Goal: Task Accomplishment & Management: Manage account settings

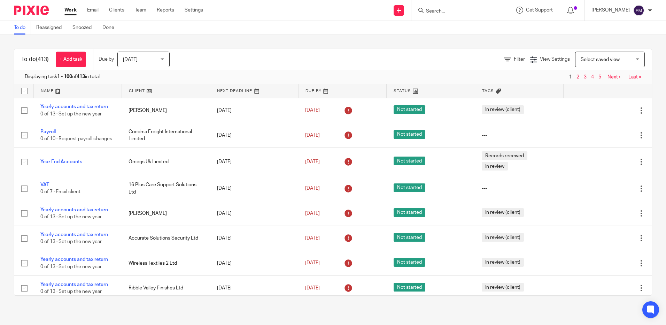
click at [433, 11] on input "Search" at bounding box center [456, 11] width 63 height 6
type input "Caba"
click at [455, 25] on link at bounding box center [467, 27] width 86 height 10
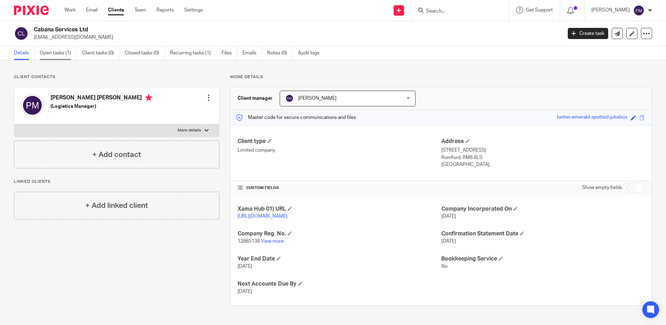
click at [58, 53] on link "Open tasks (1)" at bounding box center [58, 53] width 37 height 14
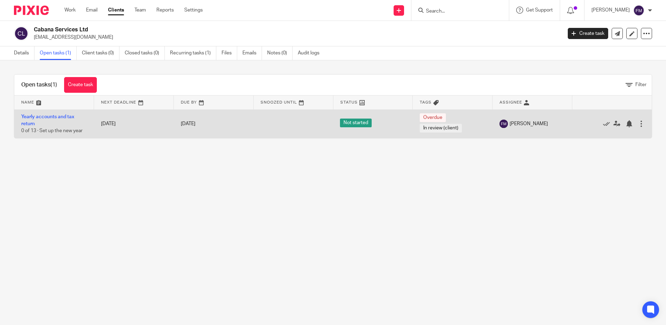
click at [638, 124] on div at bounding box center [641, 123] width 7 height 7
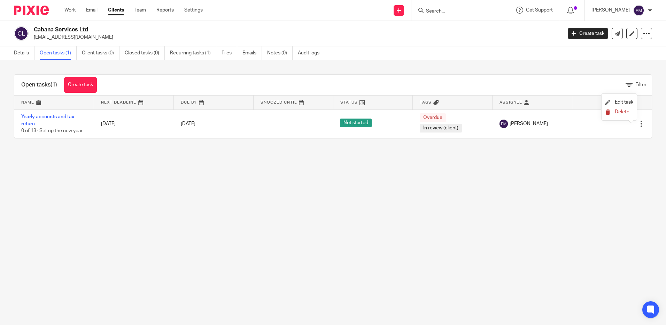
click at [620, 112] on span "Delete" at bounding box center [622, 111] width 15 height 5
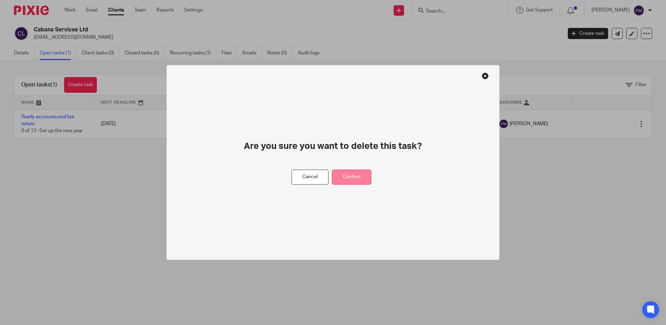
click at [355, 180] on button "Confirm" at bounding box center [351, 177] width 39 height 15
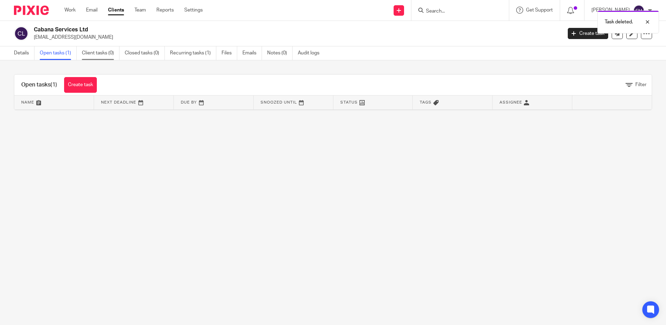
click at [100, 53] on link "Client tasks (0)" at bounding box center [101, 53] width 38 height 14
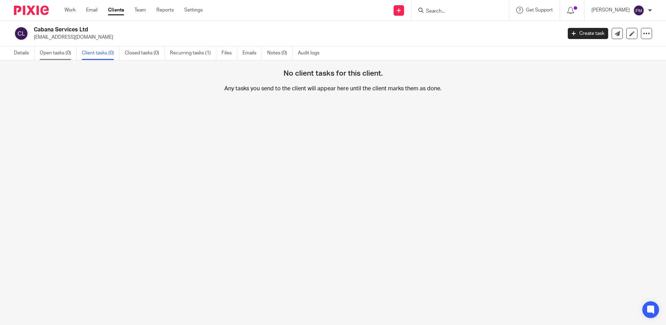
click at [58, 53] on link "Open tasks (0)" at bounding box center [58, 53] width 37 height 14
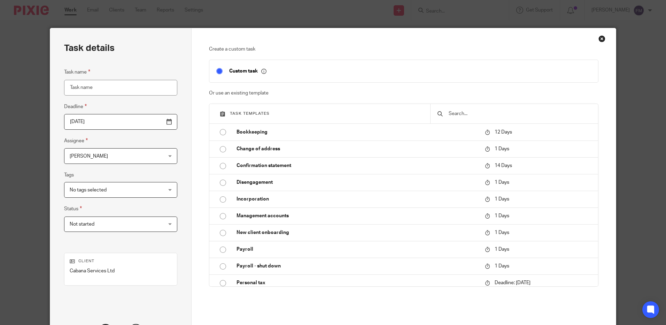
click at [124, 87] on input "Task name" at bounding box center [120, 88] width 113 height 16
type input "y"
type input "YEAR END ACCOUNTS"
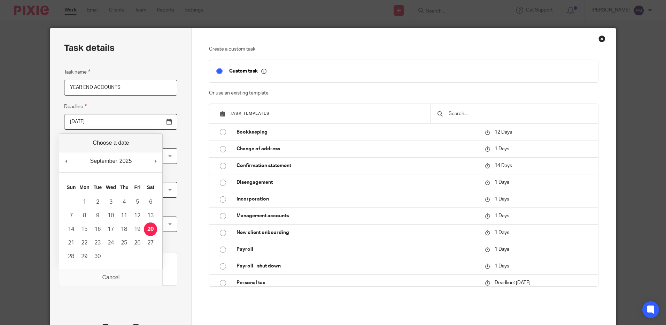
click at [152, 123] on input "2025-09-20" at bounding box center [120, 122] width 113 height 16
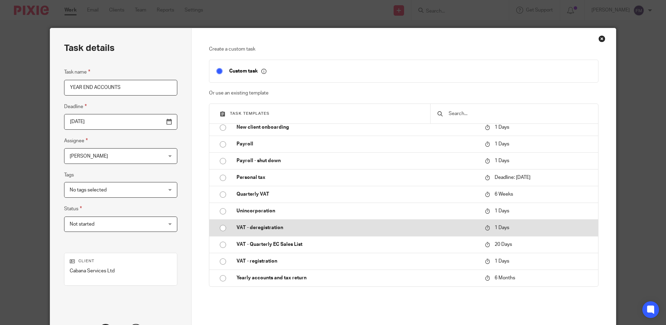
scroll to position [58, 0]
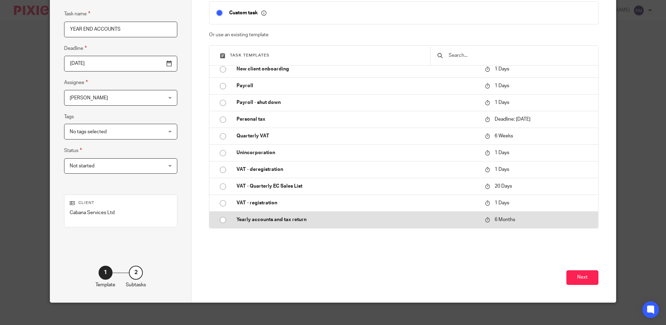
click at [218, 220] on input "radio" at bounding box center [222, 219] width 13 height 13
type input "2026-03-20"
checkbox input "false"
radio input "false"
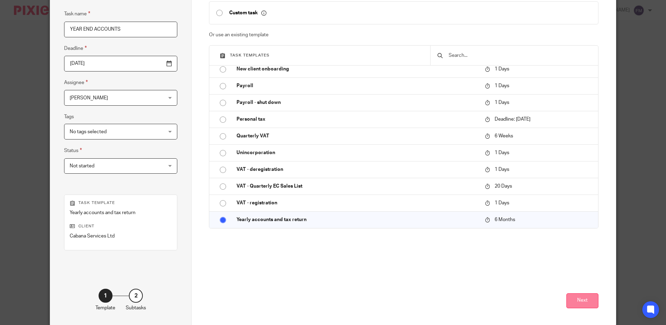
click at [574, 303] on button "Next" at bounding box center [582, 300] width 32 height 15
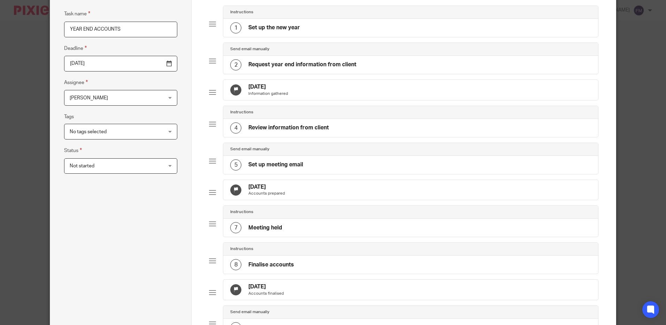
click at [266, 131] on h4 "Review information from client" at bounding box center [288, 127] width 80 height 7
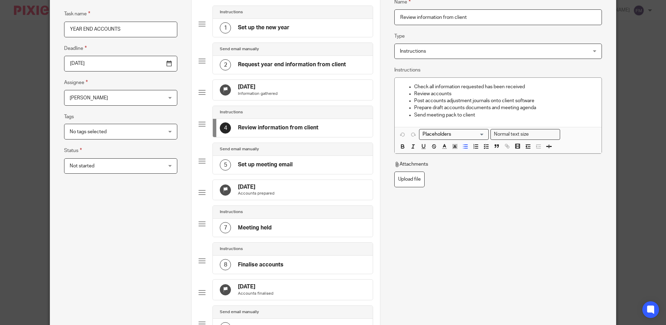
click at [247, 168] on h4 "Set up meeting email" at bounding box center [265, 164] width 55 height 7
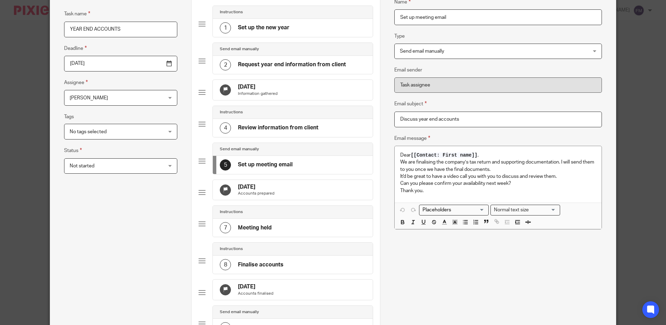
click at [246, 191] on h4 "19 Feb 2026" at bounding box center [256, 186] width 37 height 7
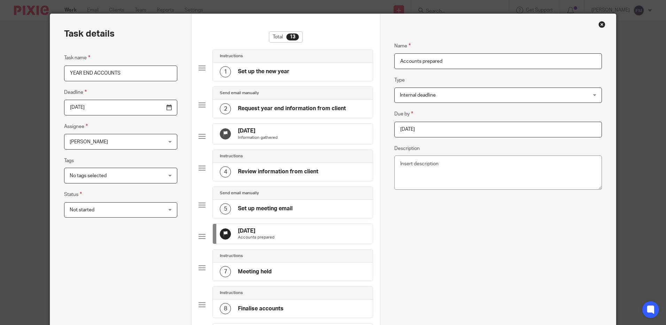
scroll to position [0, 0]
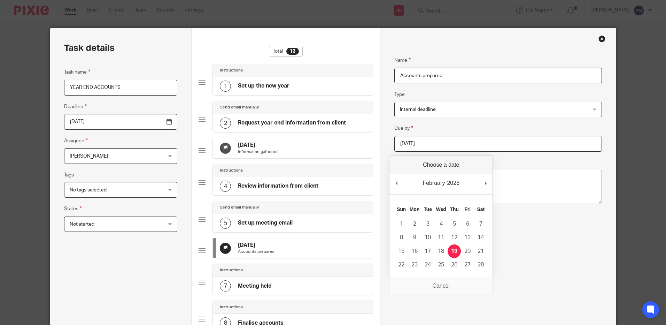
click at [439, 146] on input "2026-02-19" at bounding box center [497, 144] width 207 height 16
type input "2025-11-30"
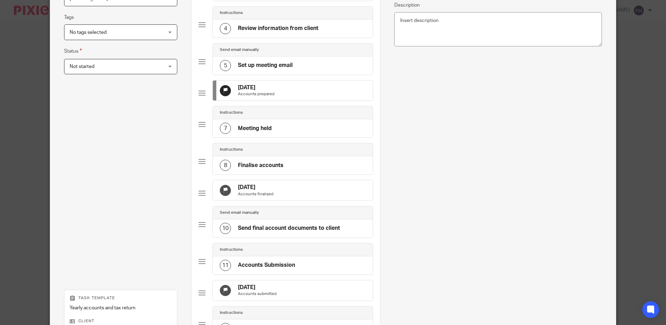
scroll to position [174, 0]
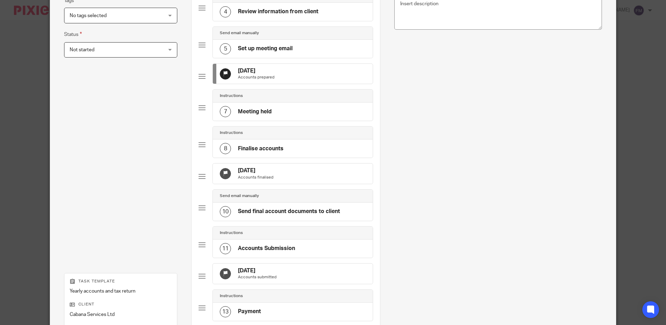
click at [259, 174] on h4 "21 Mar 2026" at bounding box center [256, 170] width 36 height 7
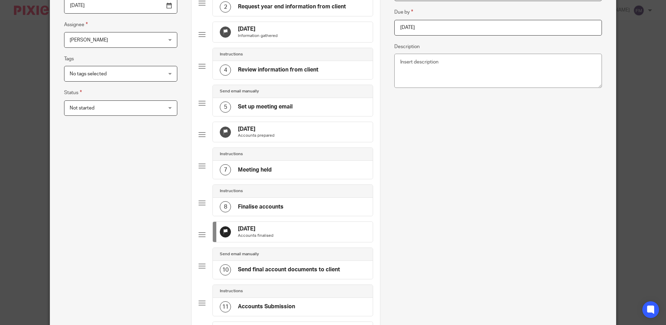
scroll to position [0, 0]
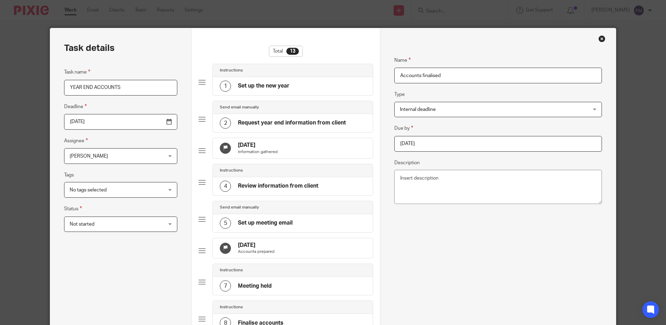
click at [443, 144] on input "2026-03-21" at bounding box center [497, 144] width 207 height 16
type input "2025-12-05"
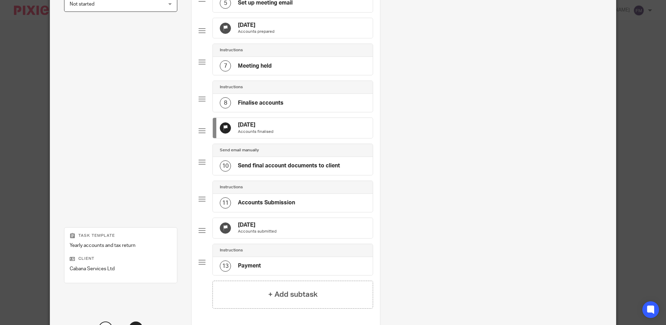
scroll to position [232, 0]
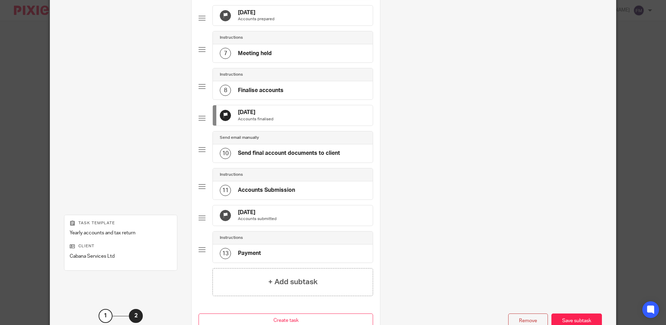
click at [256, 216] on h4 "21 Apr 2026" at bounding box center [257, 212] width 39 height 7
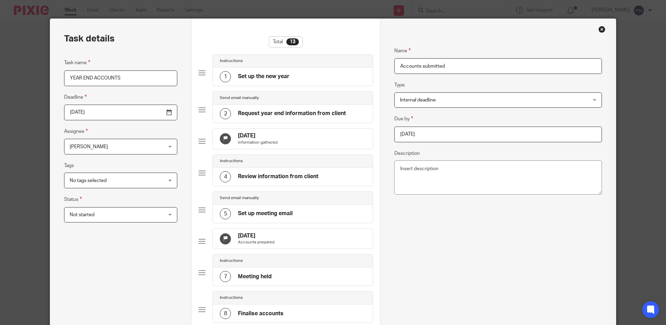
scroll to position [0, 0]
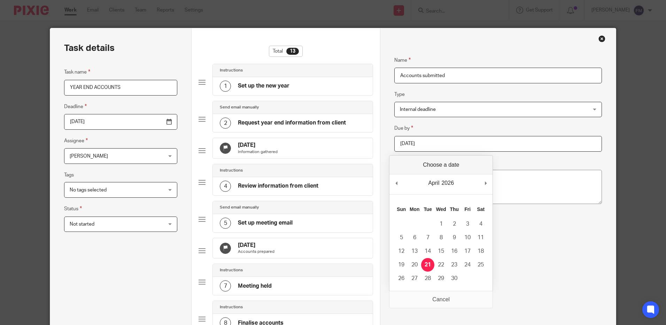
click at [437, 141] on input "2026-04-21" at bounding box center [497, 144] width 207 height 16
type input "2025-12-05"
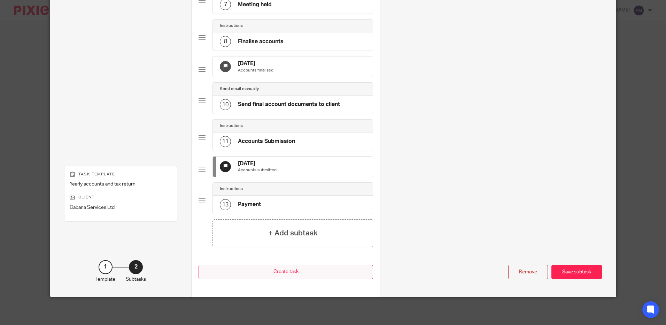
scroll to position [303, 0]
click at [256, 203] on h4 "Payment" at bounding box center [249, 204] width 23 height 7
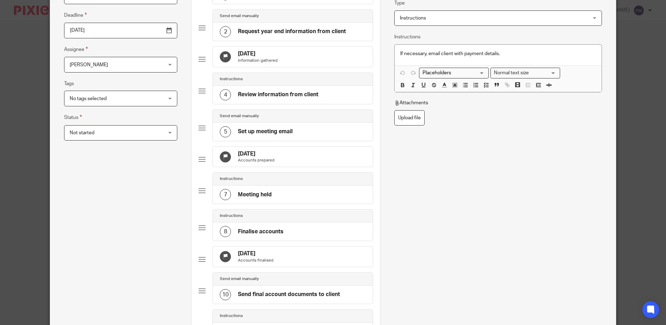
scroll to position [0, 0]
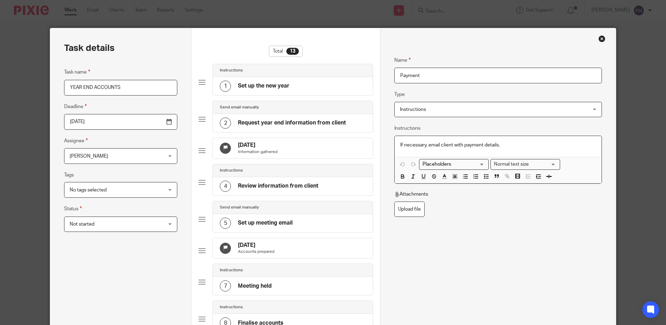
click at [510, 147] on p "If necessary, email client with payment details." at bounding box center [497, 144] width 195 height 7
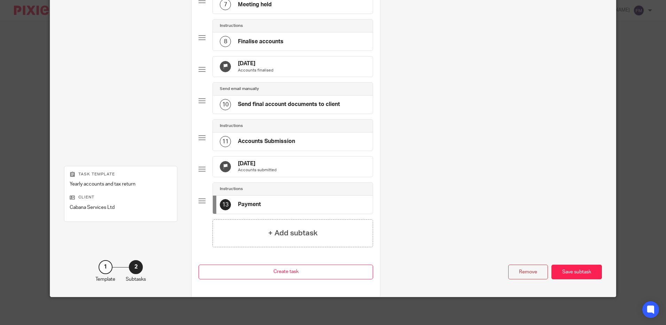
scroll to position [303, 0]
click at [568, 270] on div "Save subtask" at bounding box center [576, 271] width 51 height 15
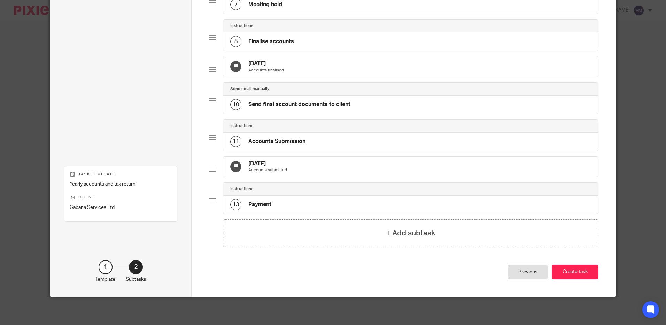
click at [530, 273] on div "Previous" at bounding box center [528, 271] width 41 height 15
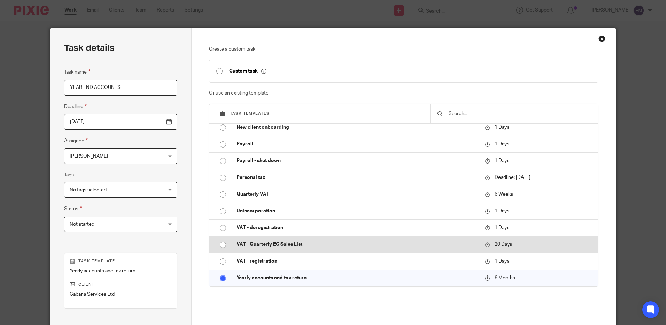
scroll to position [0, 0]
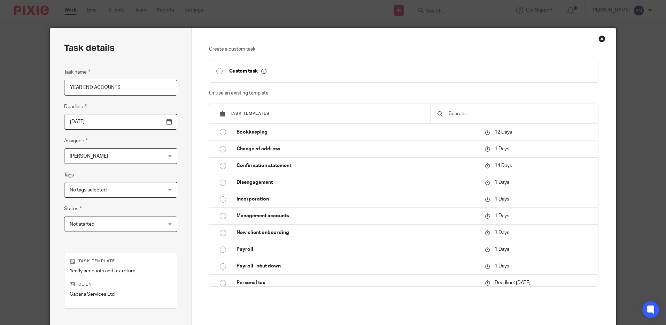
click at [601, 39] on div "Close this dialog window" at bounding box center [601, 38] width 7 height 7
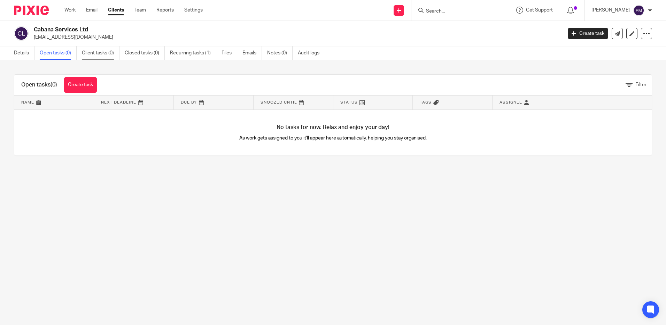
click at [97, 52] on link "Client tasks (0)" at bounding box center [101, 53] width 38 height 14
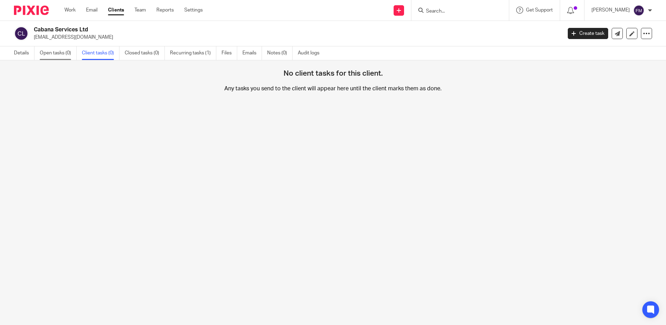
click at [56, 56] on link "Open tasks (0)" at bounding box center [58, 53] width 37 height 14
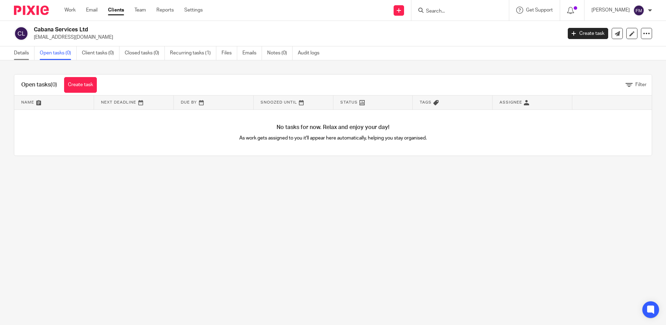
click at [26, 53] on link "Details" at bounding box center [24, 53] width 21 height 14
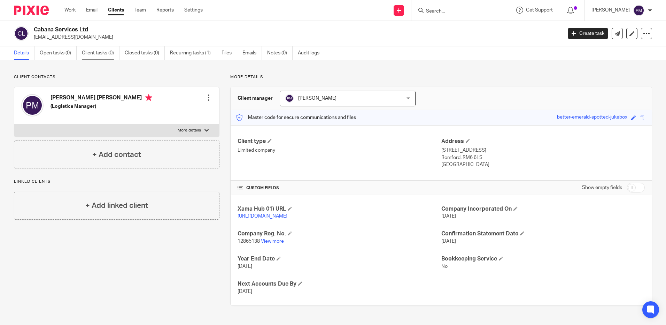
click at [96, 52] on link "Client tasks (0)" at bounding box center [101, 53] width 38 height 14
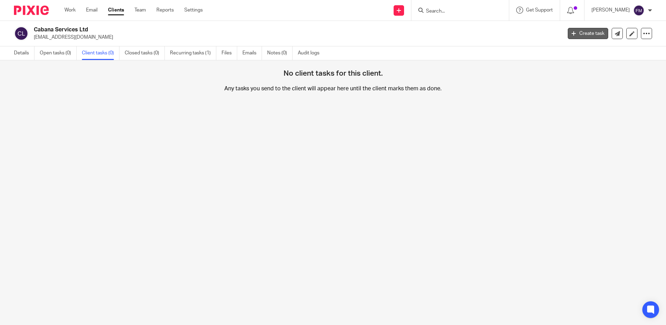
click at [582, 35] on link "Create task" at bounding box center [588, 33] width 40 height 11
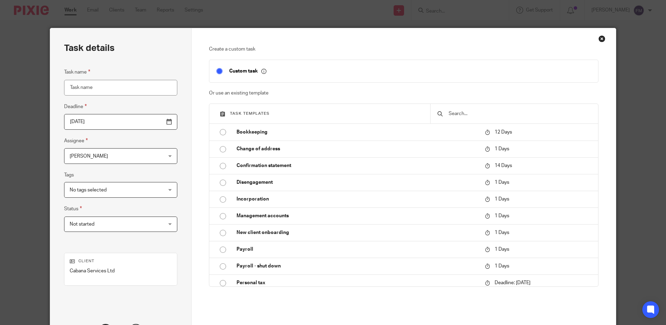
click at [131, 84] on input "Task name" at bounding box center [120, 88] width 113 height 16
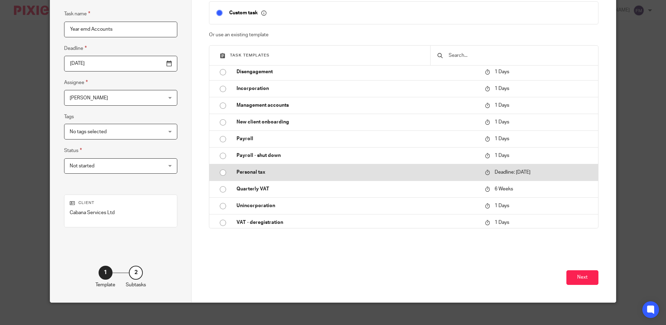
scroll to position [105, 0]
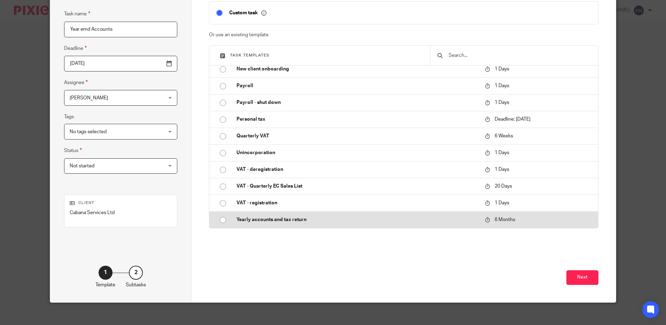
type input "Year emd Accounts"
click at [220, 220] on input "radio" at bounding box center [222, 219] width 13 height 13
type input "[DATE]"
checkbox input "false"
radio input "false"
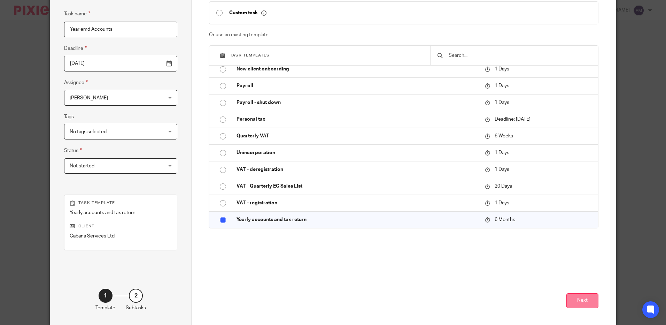
click at [580, 297] on button "Next" at bounding box center [582, 300] width 32 height 15
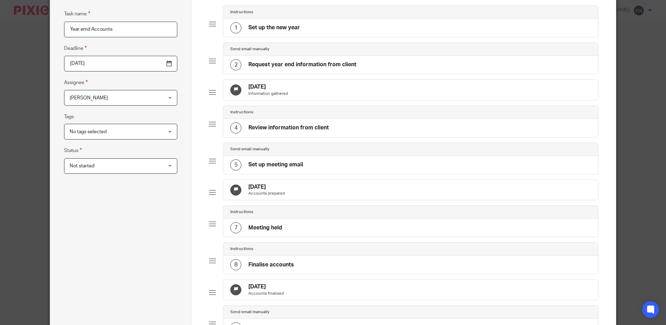
scroll to position [0, 0]
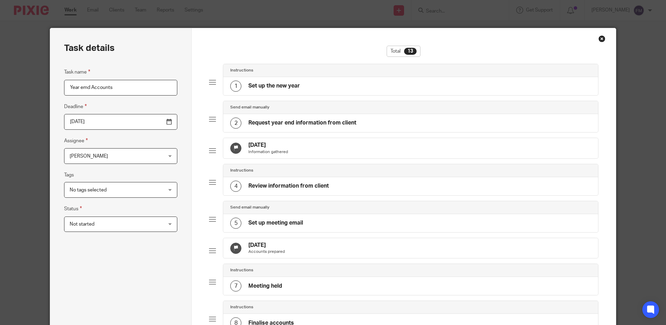
click at [267, 144] on h4 "[DATE]" at bounding box center [268, 144] width 40 height 7
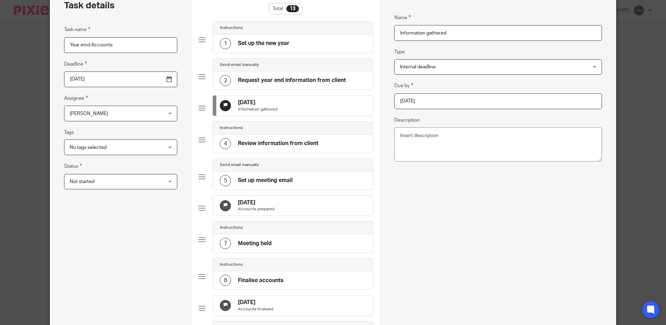
scroll to position [58, 0]
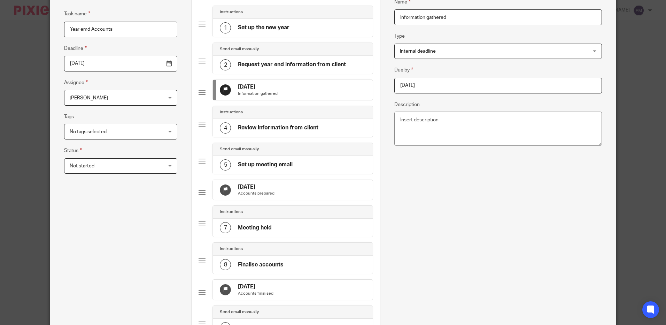
click at [271, 196] on div "19 Feb 2026 Accounts prepared" at bounding box center [293, 190] width 160 height 20
click at [251, 191] on h4 "19 Feb 2026" at bounding box center [256, 186] width 37 height 7
click at [455, 87] on input "2026-02-19" at bounding box center [497, 86] width 207 height 16
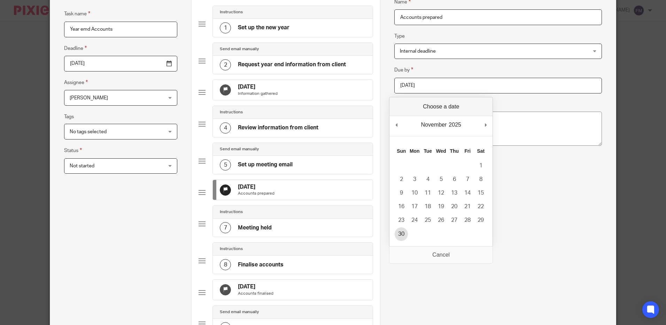
type input "2025-11-30"
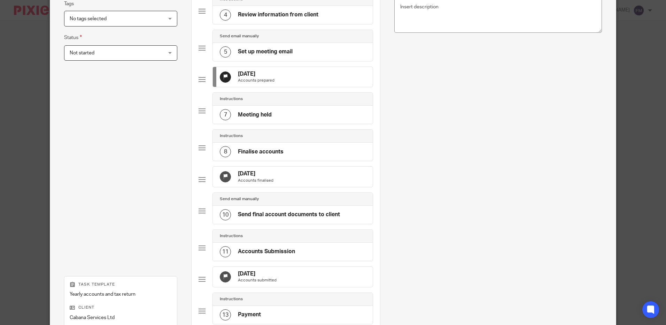
scroll to position [174, 0]
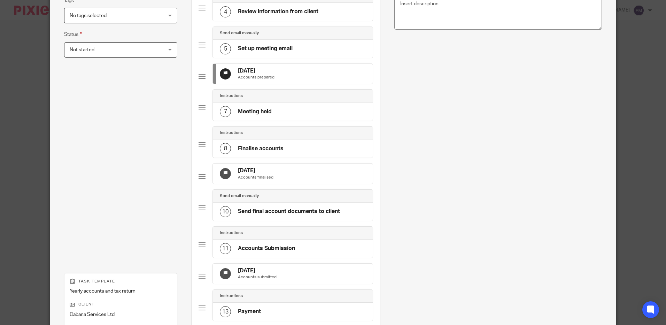
click at [278, 184] on div "21 Mar 2026 Accounts finalised" at bounding box center [293, 173] width 160 height 20
click at [256, 174] on h4 "21 Mar 2026" at bounding box center [256, 170] width 36 height 7
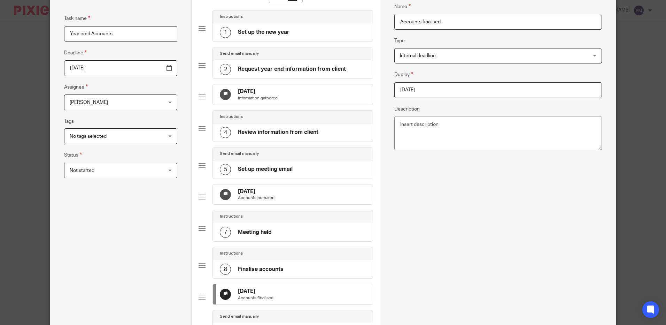
scroll to position [0, 0]
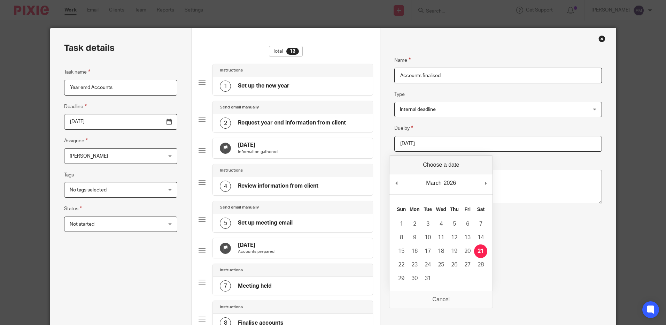
click at [451, 146] on input "2026-03-21" at bounding box center [497, 144] width 207 height 16
type input "2025-12-05"
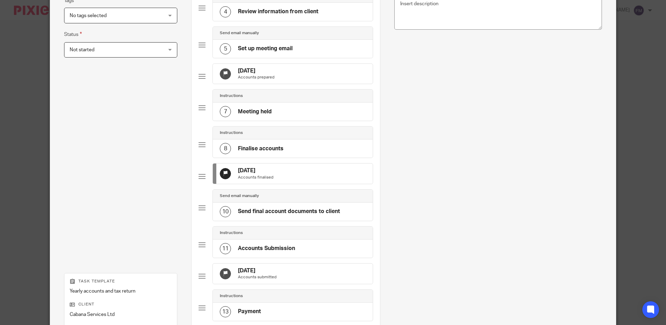
scroll to position [232, 0]
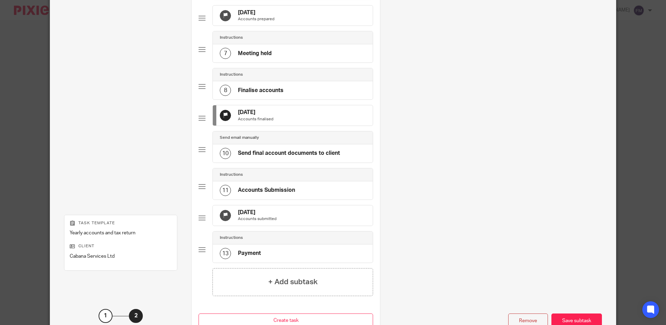
click at [256, 216] on h4 "21 Apr 2026" at bounding box center [257, 212] width 39 height 7
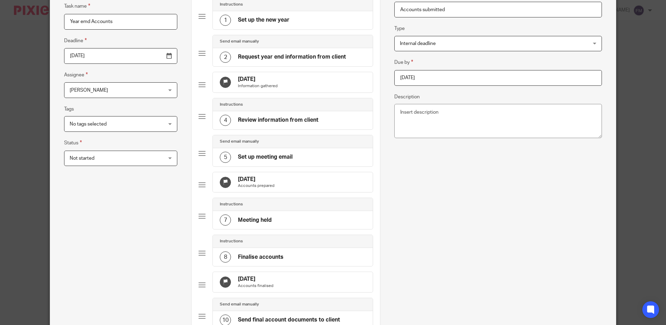
scroll to position [0, 0]
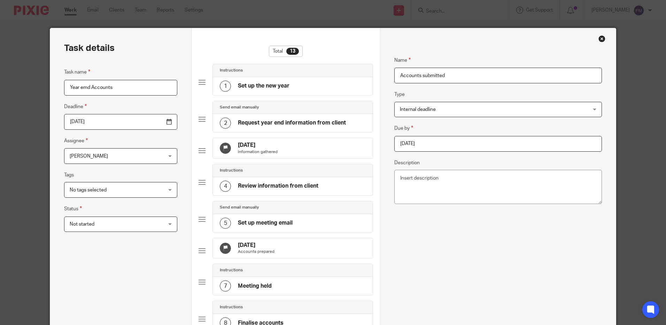
click at [434, 143] on input "2026-04-21" at bounding box center [497, 144] width 207 height 16
type input "2025-12-05"
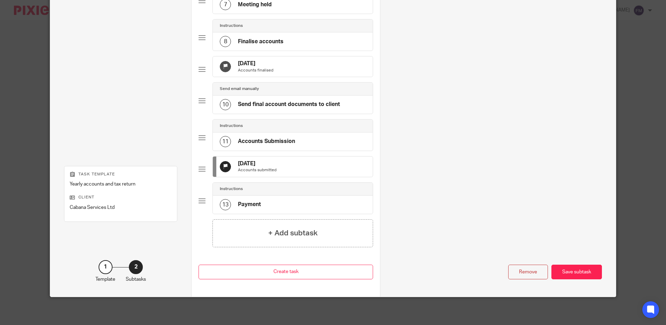
scroll to position [303, 0]
click at [569, 272] on div "Save subtask" at bounding box center [576, 271] width 51 height 15
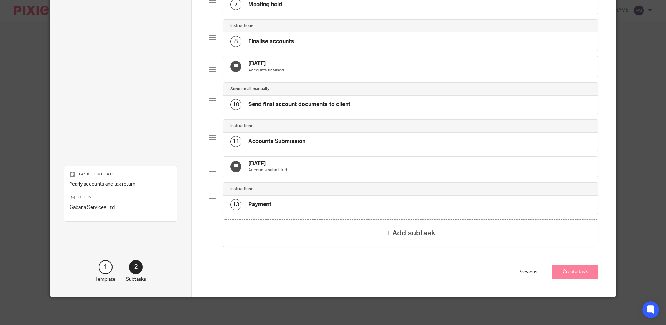
click at [572, 274] on button "Create task" at bounding box center [575, 271] width 47 height 15
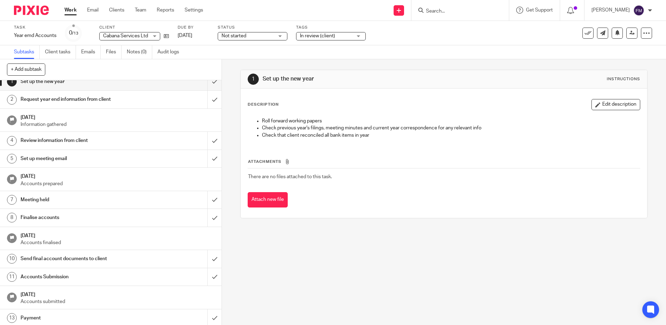
scroll to position [9, 0]
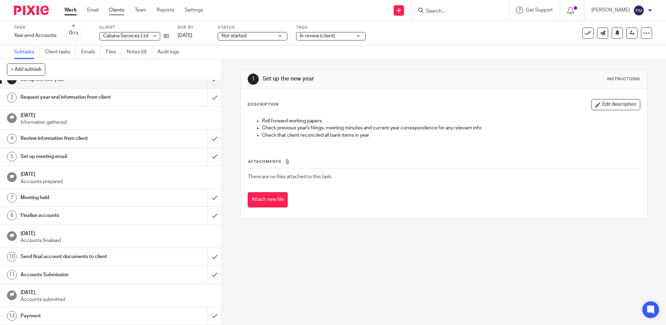
click at [117, 10] on link "Clients" at bounding box center [116, 10] width 15 height 7
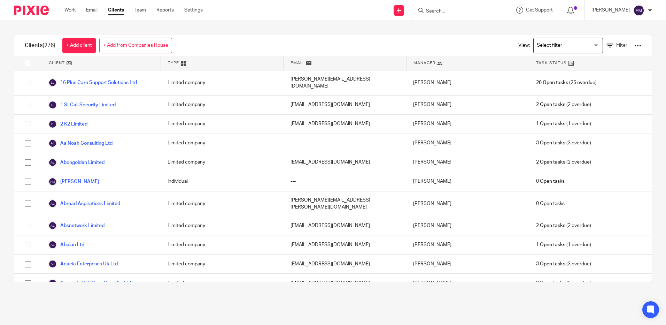
click at [444, 12] on input "Search" at bounding box center [456, 11] width 63 height 6
type input "cab"
click at [445, 26] on link at bounding box center [470, 27] width 93 height 10
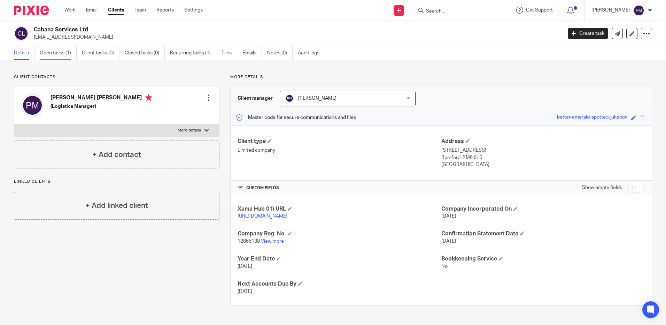
click at [64, 52] on link "Open tasks (1)" at bounding box center [58, 53] width 37 height 14
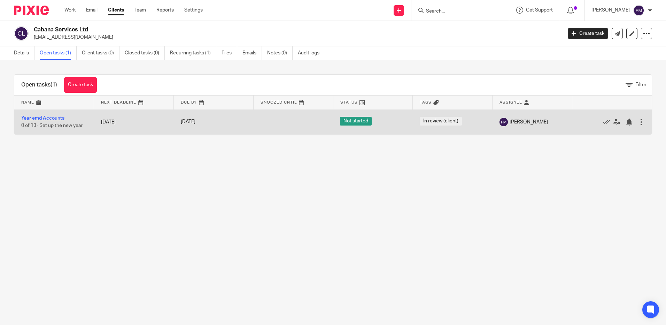
click at [41, 118] on link "Year emd Accounts" at bounding box center [42, 118] width 43 height 5
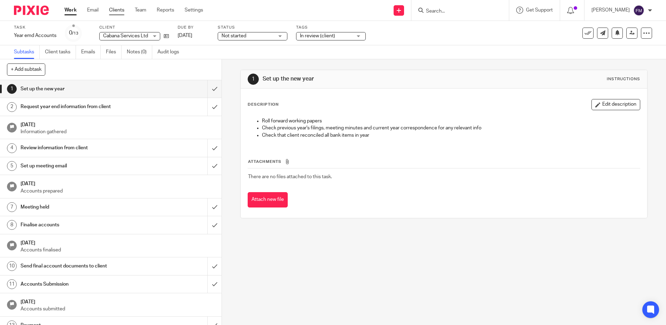
click at [118, 11] on link "Clients" at bounding box center [116, 10] width 15 height 7
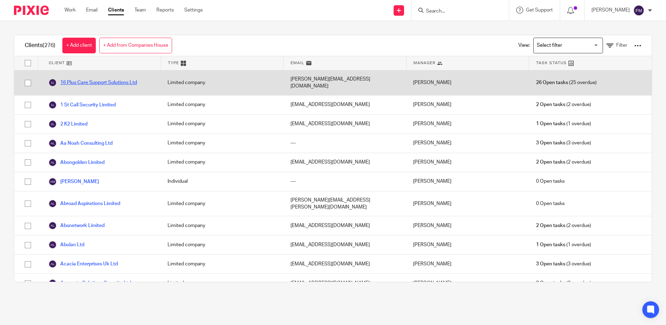
click at [100, 79] on link "16 Plus Care Support Solutions Ltd" at bounding box center [92, 82] width 88 height 8
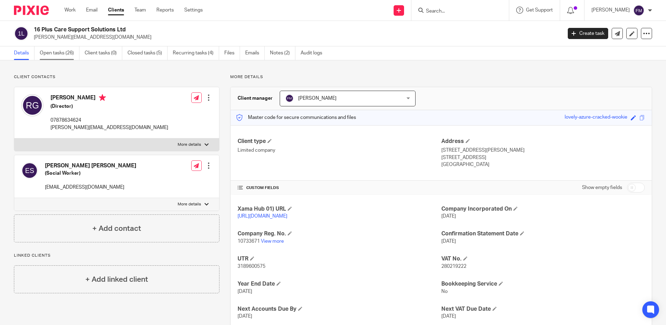
click at [60, 53] on link "Open tasks (26)" at bounding box center [60, 53] width 40 height 14
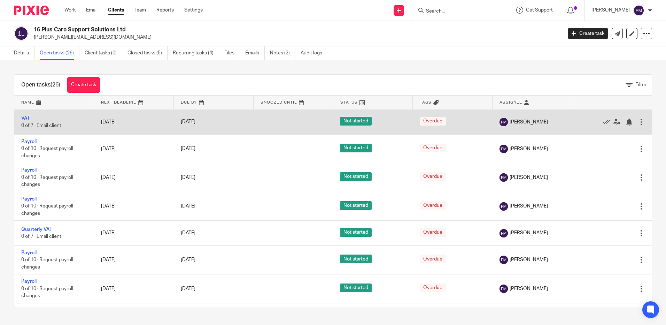
click at [638, 121] on div at bounding box center [641, 121] width 7 height 7
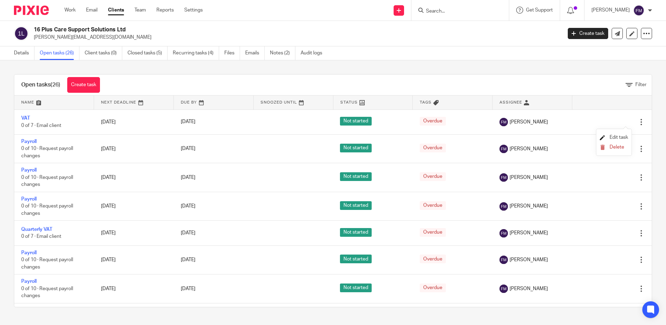
click at [619, 136] on span "Edit task" at bounding box center [619, 137] width 18 height 5
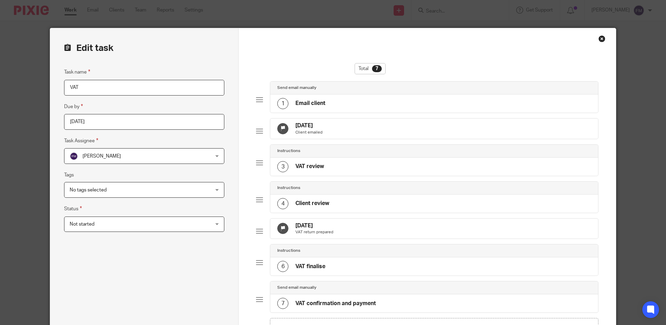
click at [599, 38] on div "Close this dialog window" at bounding box center [601, 38] width 7 height 7
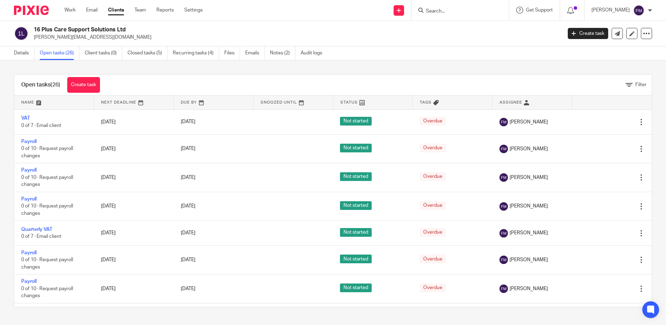
click at [113, 10] on link "Clients" at bounding box center [116, 10] width 16 height 7
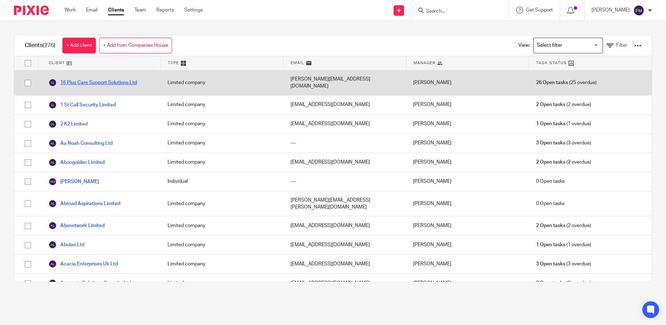
click at [97, 79] on link "16 Plus Care Support Solutions Ltd" at bounding box center [92, 82] width 88 height 8
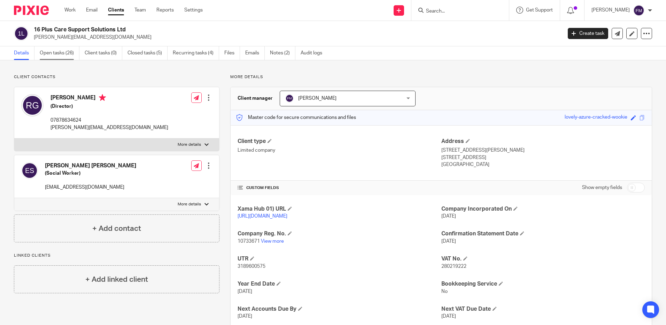
click at [61, 54] on link "Open tasks (26)" at bounding box center [60, 53] width 40 height 14
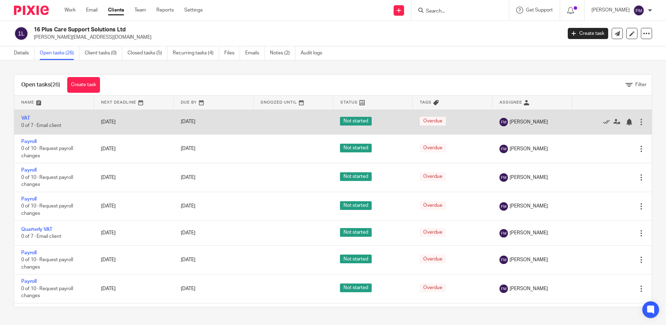
click at [422, 123] on span "Overdue" at bounding box center [433, 121] width 26 height 9
click at [429, 122] on span "Overdue" at bounding box center [433, 121] width 26 height 9
click at [603, 120] on icon at bounding box center [606, 121] width 7 height 7
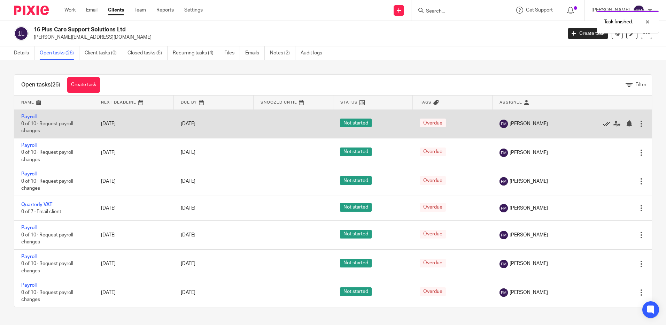
click at [603, 123] on icon at bounding box center [606, 123] width 7 height 7
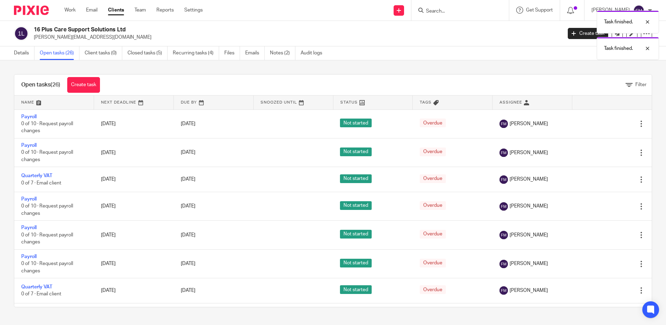
click at [603, 123] on icon at bounding box center [606, 123] width 7 height 7
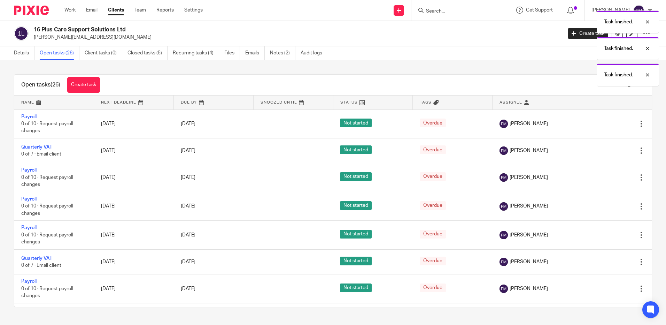
click at [603, 123] on icon at bounding box center [606, 123] width 7 height 7
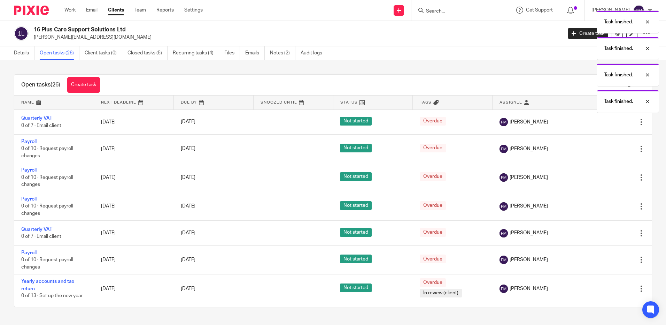
click at [603, 123] on icon at bounding box center [606, 121] width 7 height 7
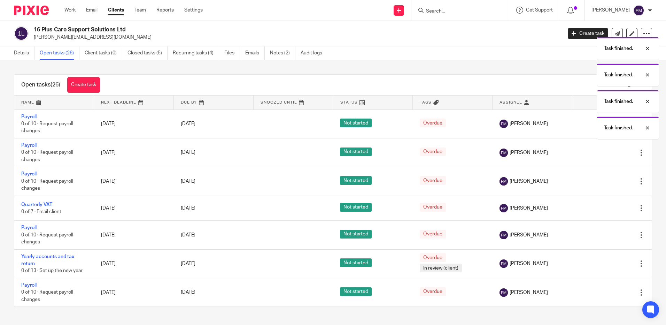
click at [590, 123] on div "Task finished. Task finished. Task finished. Task finished." at bounding box center [496, 73] width 326 height 132
click at [603, 123] on icon at bounding box center [606, 123] width 7 height 7
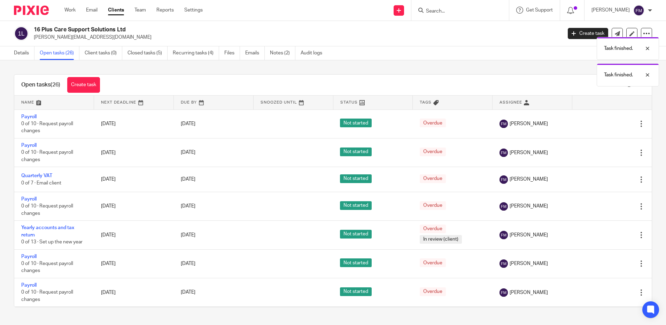
click at [603, 126] on icon at bounding box center [606, 123] width 7 height 7
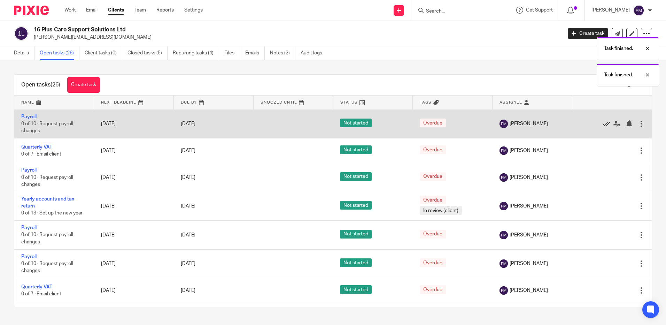
click at [603, 126] on icon at bounding box center [606, 123] width 7 height 7
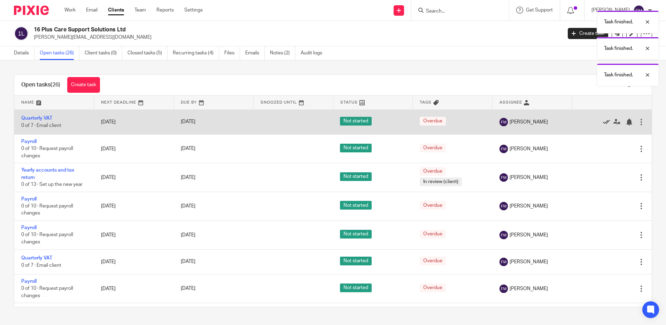
click at [603, 124] on icon at bounding box center [606, 121] width 7 height 7
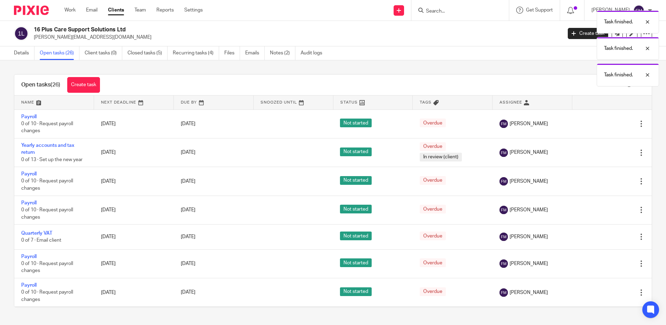
click at [603, 124] on icon at bounding box center [606, 123] width 7 height 7
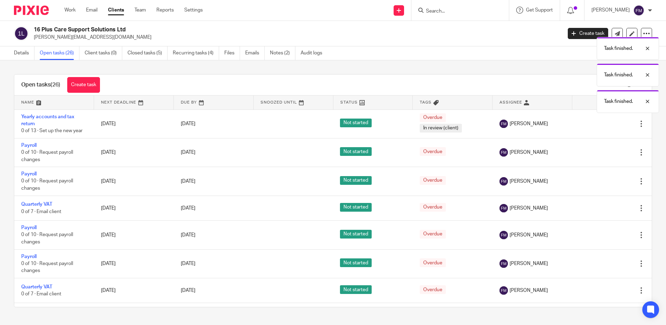
click at [603, 124] on icon at bounding box center [606, 123] width 7 height 7
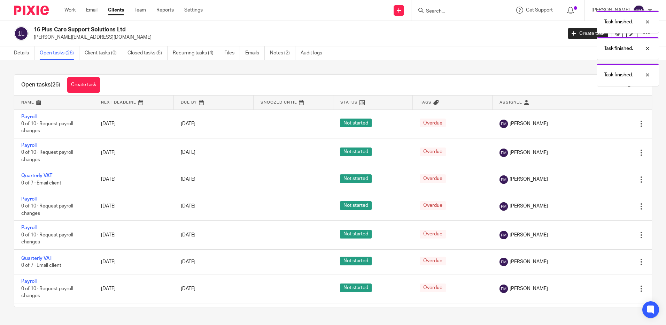
click at [603, 124] on icon at bounding box center [606, 123] width 7 height 7
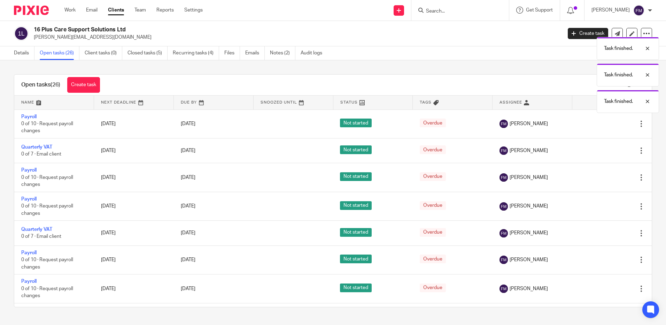
click at [603, 124] on icon at bounding box center [606, 123] width 7 height 7
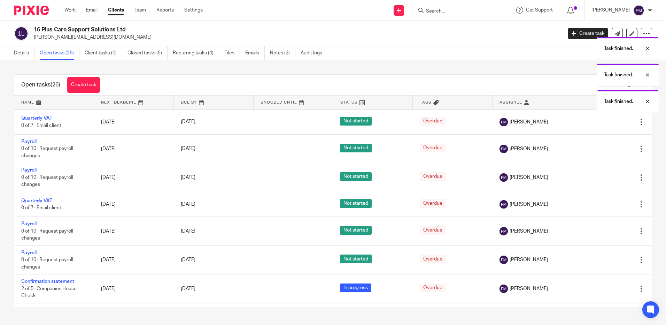
click at [603, 124] on icon at bounding box center [606, 121] width 7 height 7
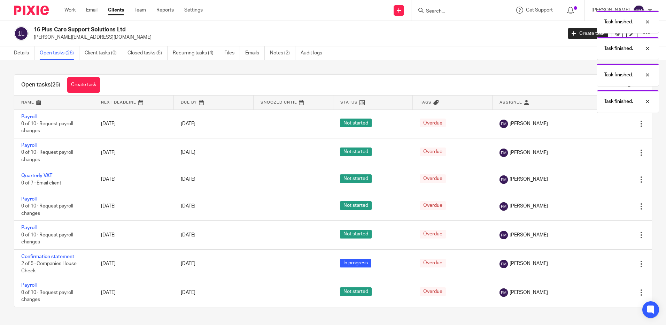
click at [603, 124] on icon at bounding box center [606, 123] width 7 height 7
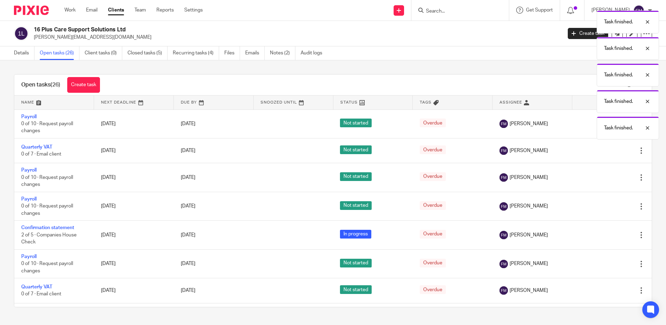
click at [589, 124] on div "Task finished. Task finished. Task finished. Task finished. Task finished." at bounding box center [496, 73] width 326 height 132
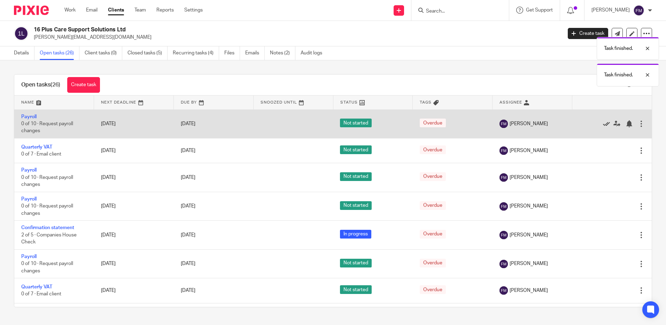
click at [603, 123] on icon at bounding box center [606, 123] width 7 height 7
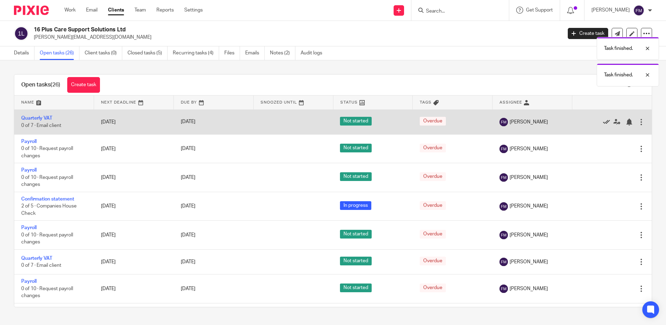
click at [603, 122] on icon at bounding box center [606, 121] width 7 height 7
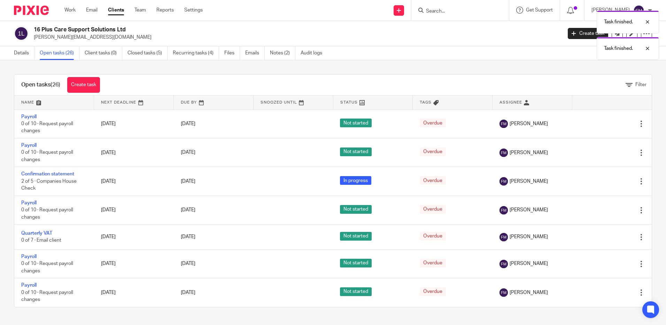
click at [603, 122] on icon at bounding box center [606, 123] width 7 height 7
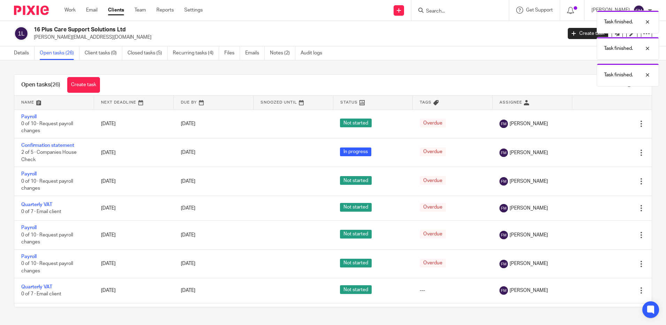
click at [603, 122] on icon at bounding box center [606, 123] width 7 height 7
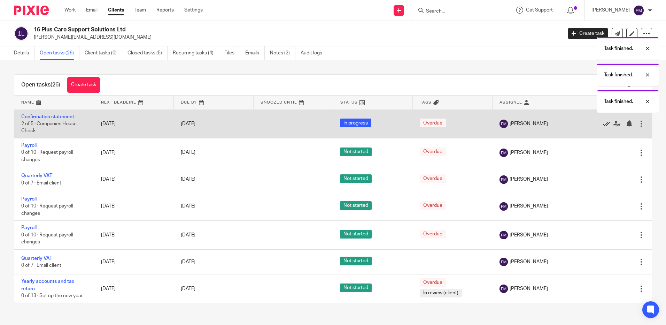
click at [603, 124] on icon at bounding box center [606, 123] width 7 height 7
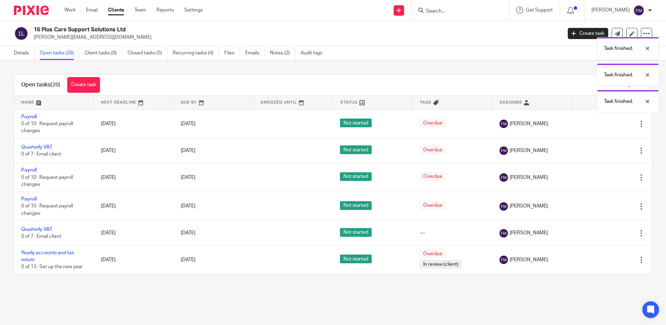
click at [603, 124] on icon at bounding box center [606, 123] width 7 height 7
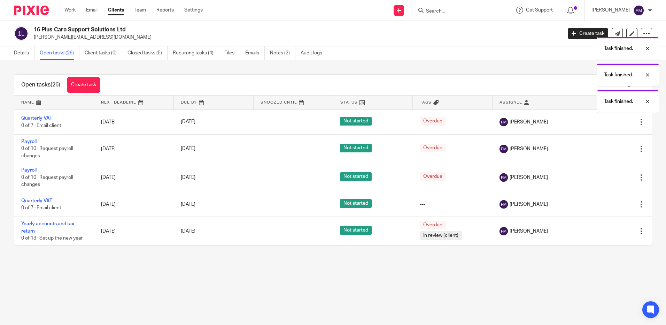
click at [603, 124] on icon at bounding box center [606, 121] width 7 height 7
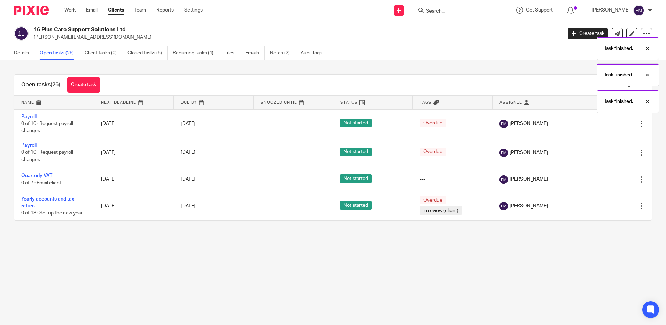
click at [603, 124] on icon at bounding box center [606, 123] width 7 height 7
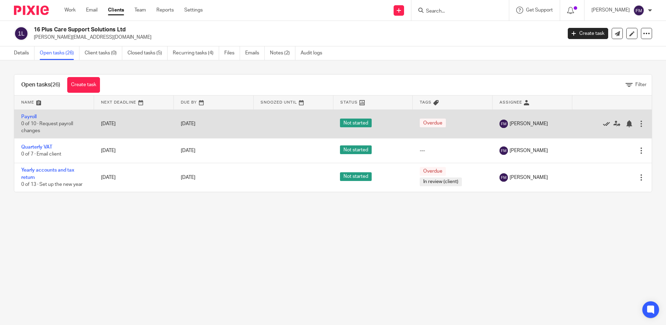
click at [603, 123] on icon at bounding box center [606, 123] width 7 height 7
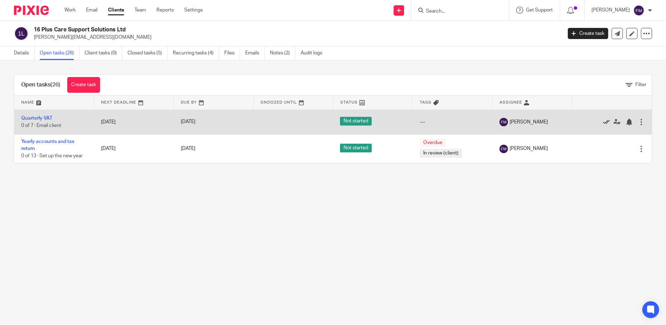
click at [603, 120] on icon at bounding box center [606, 121] width 7 height 7
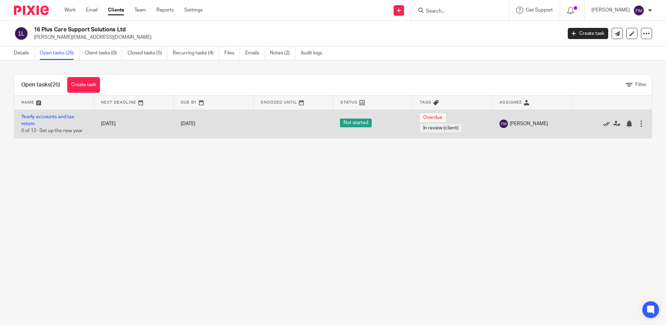
click at [603, 123] on icon at bounding box center [606, 123] width 7 height 7
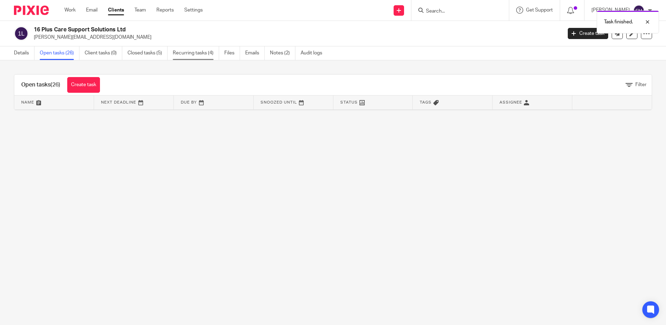
click at [185, 53] on link "Recurring tasks (4)" at bounding box center [196, 53] width 46 height 14
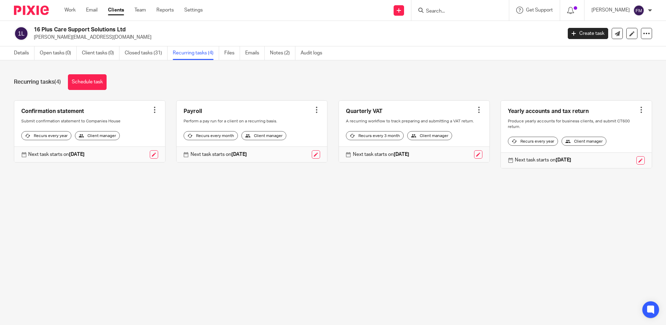
click at [404, 157] on strong "20 Dec 2025" at bounding box center [402, 154] width 16 height 5
click at [474, 158] on link at bounding box center [478, 154] width 8 height 8
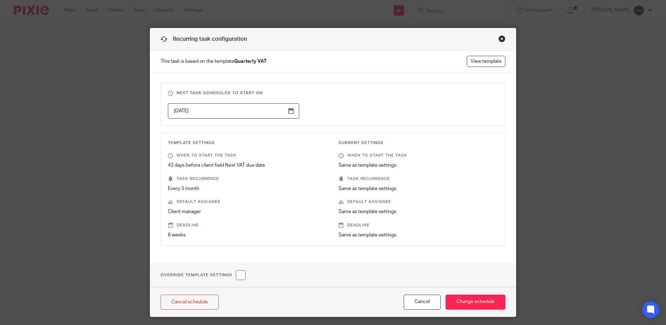
click at [498, 38] on div "Close this dialog window" at bounding box center [501, 38] width 7 height 7
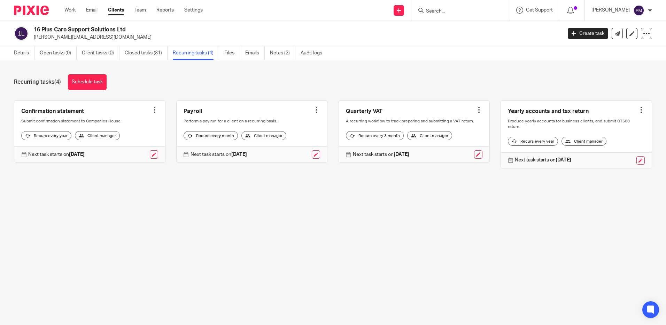
click at [449, 12] on input "Search" at bounding box center [456, 11] width 63 height 6
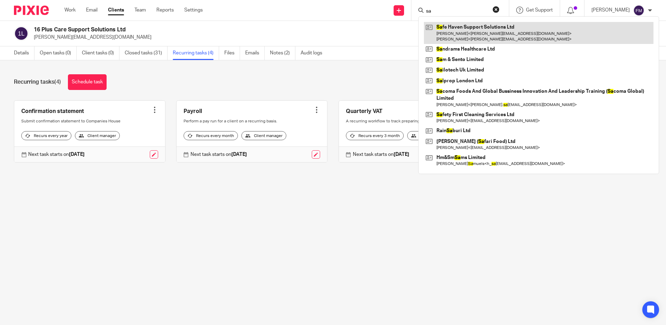
type input "sa"
click at [468, 33] on link at bounding box center [539, 33] width 230 height 22
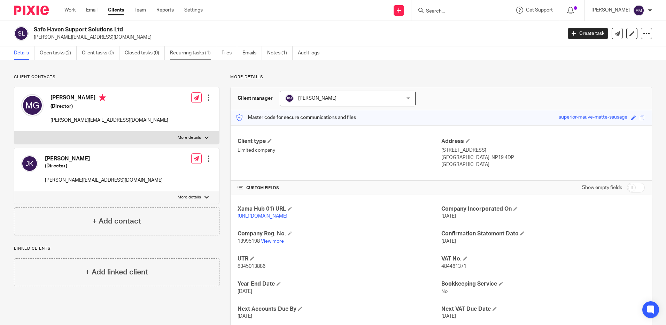
click at [190, 51] on link "Recurring tasks (1)" at bounding box center [193, 53] width 46 height 14
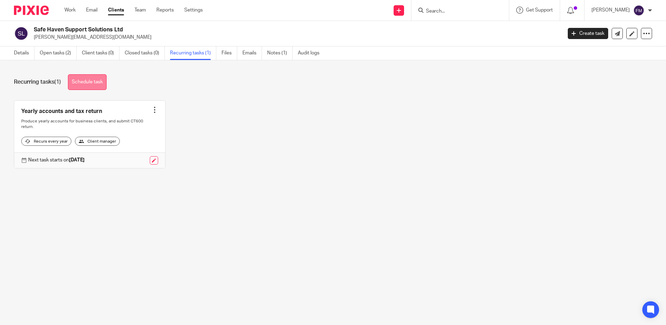
click at [85, 80] on link "Schedule task" at bounding box center [87, 82] width 39 height 16
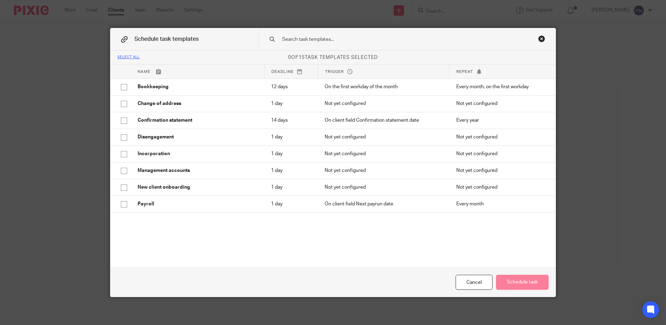
click at [540, 39] on div "Close this dialog window" at bounding box center [541, 38] width 7 height 7
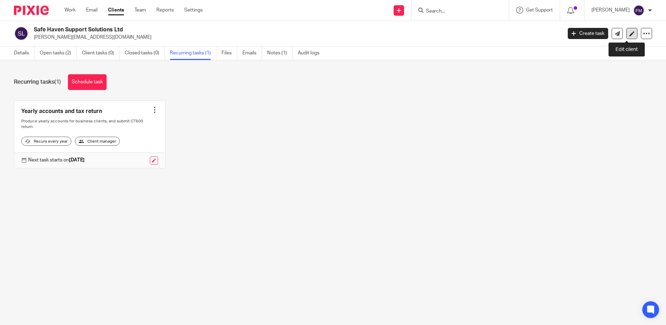
click at [629, 35] on icon at bounding box center [631, 33] width 5 height 5
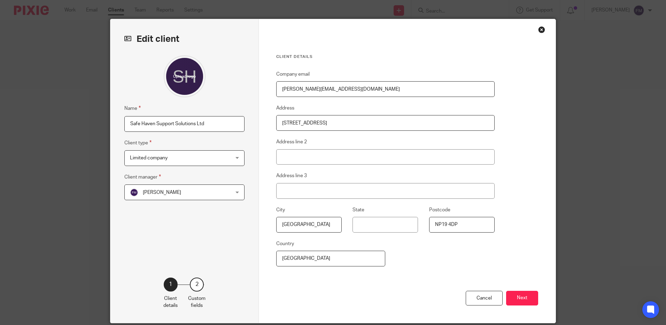
scroll to position [35, 0]
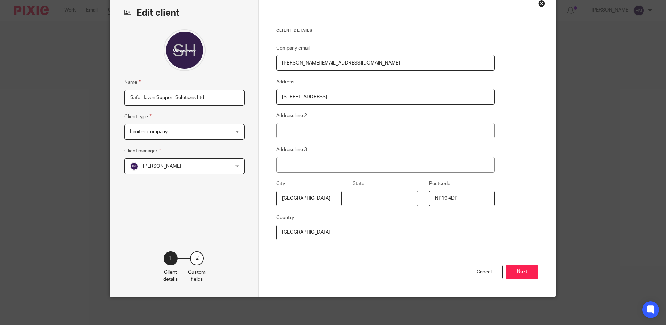
click at [517, 272] on button "Next" at bounding box center [522, 271] width 32 height 15
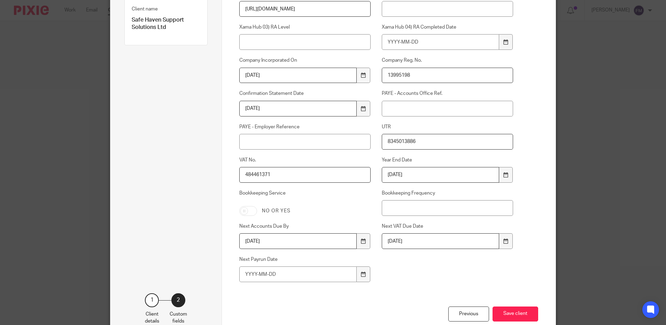
scroll to position [90, 0]
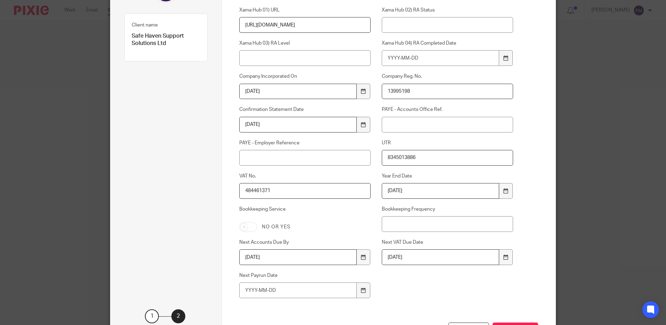
click at [240, 227] on input "Bookkeeping Service" at bounding box center [248, 227] width 18 height 10
checkbox input "true"
click at [504, 257] on icon at bounding box center [505, 256] width 5 height 5
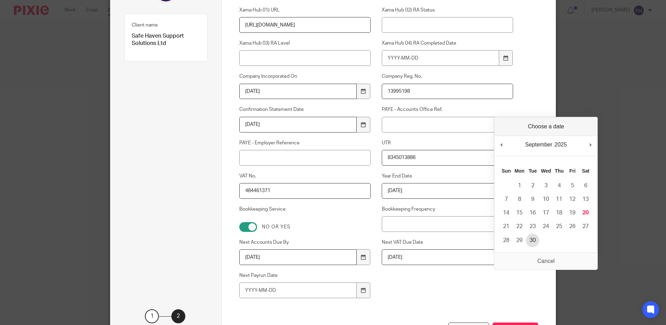
type input "[DATE]"
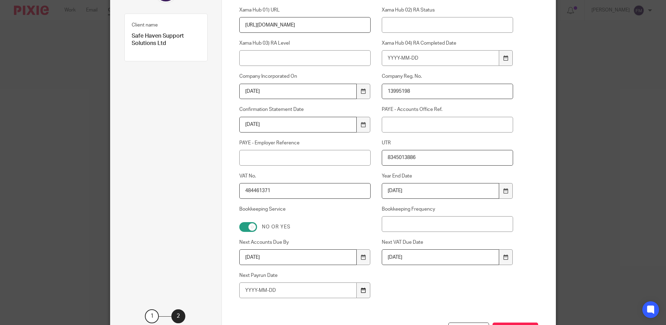
click at [357, 291] on div at bounding box center [363, 290] width 13 height 16
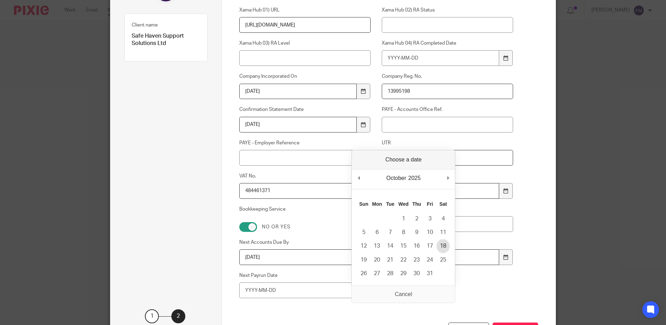
type input "[DATE]"
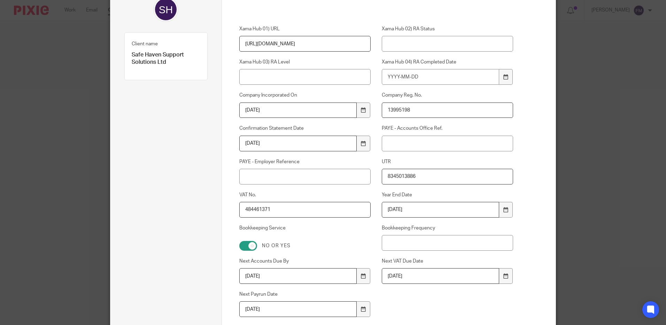
scroll to position [148, 0]
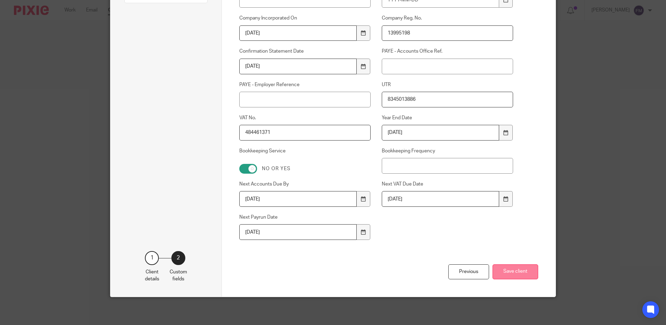
click at [505, 271] on button "Save client" at bounding box center [516, 271] width 46 height 15
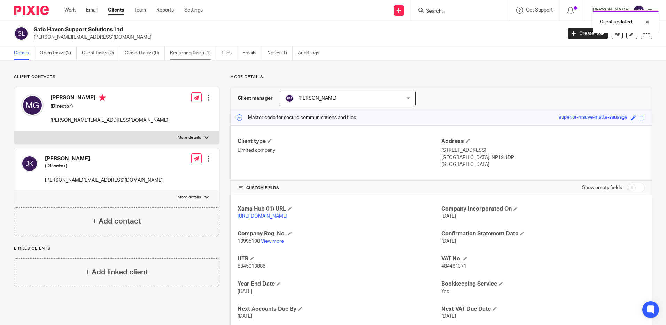
click at [181, 54] on link "Recurring tasks (1)" at bounding box center [193, 53] width 46 height 14
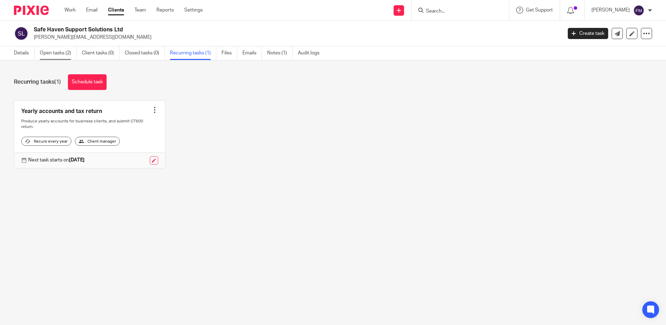
click at [61, 52] on link "Open tasks (2)" at bounding box center [58, 53] width 37 height 14
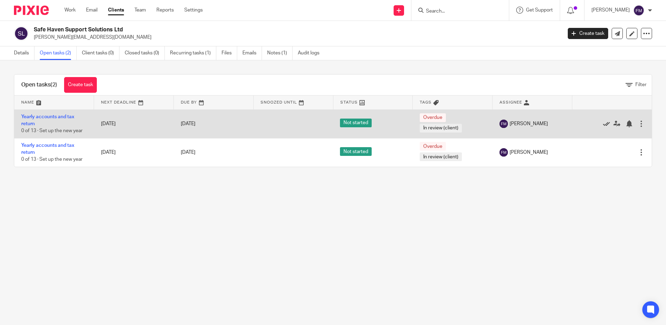
click at [603, 124] on icon at bounding box center [606, 123] width 7 height 7
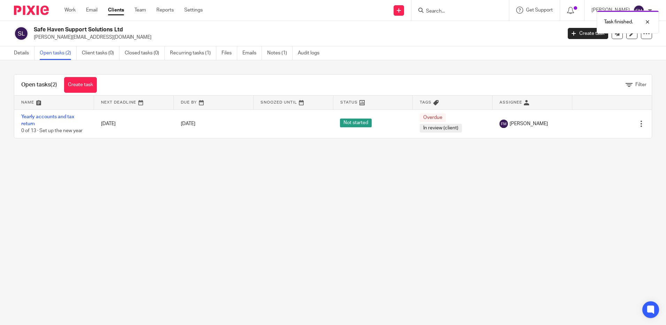
click at [603, 124] on icon at bounding box center [606, 123] width 7 height 7
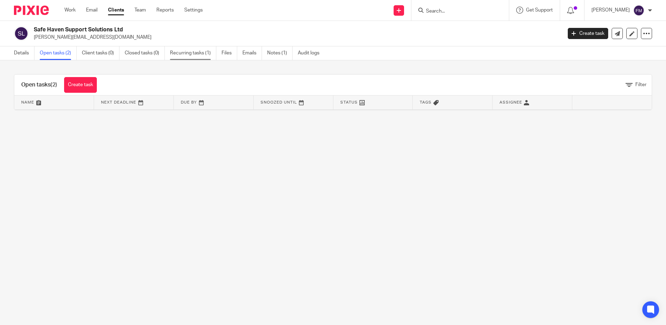
click at [181, 54] on link "Recurring tasks (1)" at bounding box center [193, 53] width 46 height 14
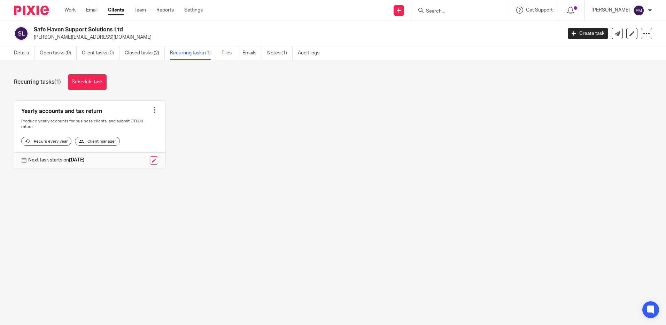
click at [152, 109] on div at bounding box center [154, 109] width 7 height 7
click at [190, 105] on div "Yearly accounts and tax return Create task Clone template Recalculate schedule …" at bounding box center [327, 139] width 649 height 78
click at [101, 53] on link "Client tasks (0)" at bounding box center [101, 53] width 38 height 14
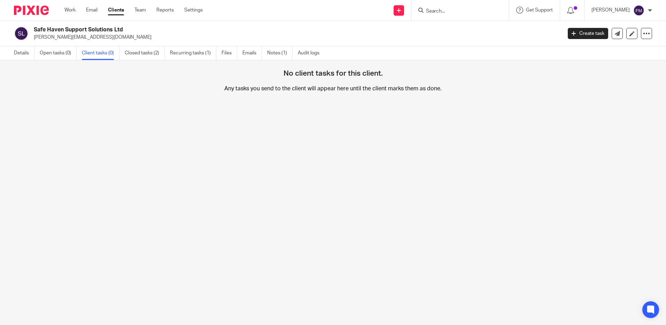
click at [101, 54] on link "Client tasks (0)" at bounding box center [101, 53] width 38 height 14
click at [58, 53] on link "Open tasks (0)" at bounding box center [58, 53] width 37 height 14
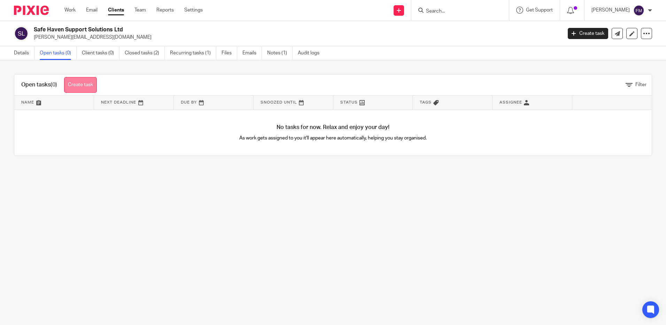
click at [81, 82] on link "Create task" at bounding box center [80, 85] width 33 height 16
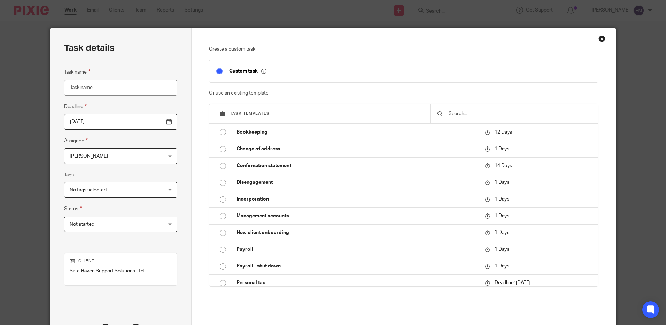
click at [129, 88] on input "Task name" at bounding box center [120, 88] width 113 height 16
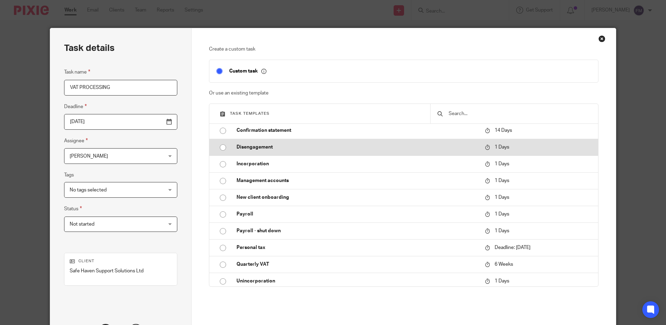
scroll to position [105, 0]
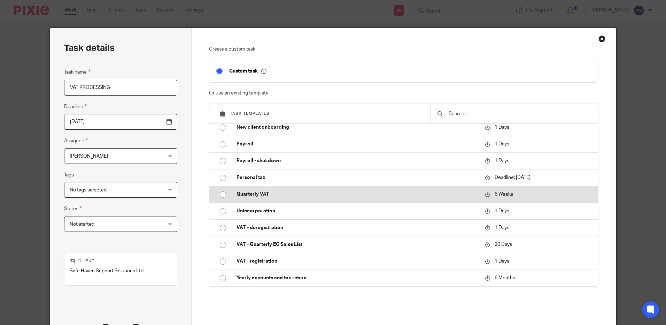
type input "VAT PROCESSING"
click at [221, 194] on input "radio" at bounding box center [222, 194] width 13 height 13
type input "[DATE]"
checkbox input "false"
radio input "false"
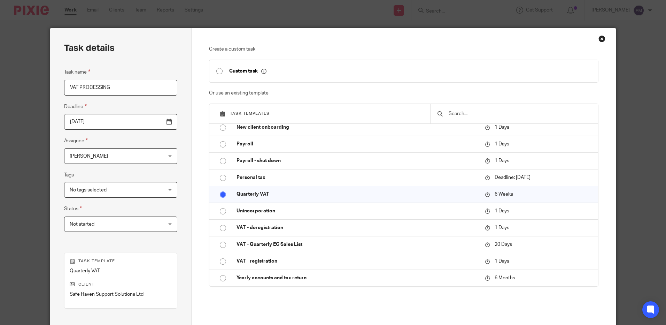
click at [153, 190] on div "No tags selected" at bounding box center [120, 190] width 113 height 16
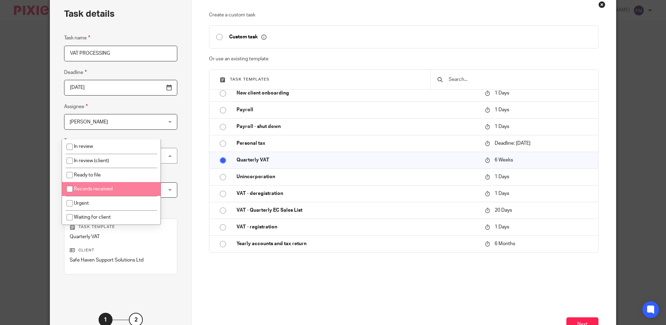
scroll to position [58, 0]
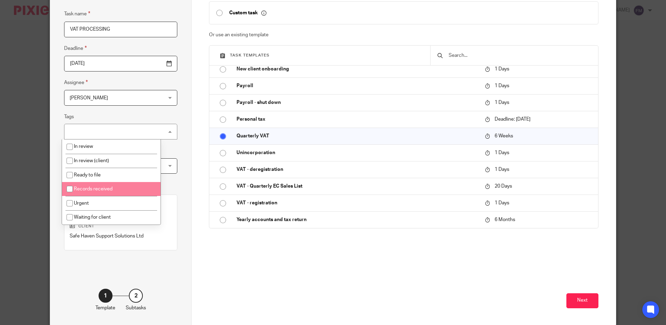
click at [137, 191] on li "Records received" at bounding box center [111, 189] width 99 height 14
checkbox input "true"
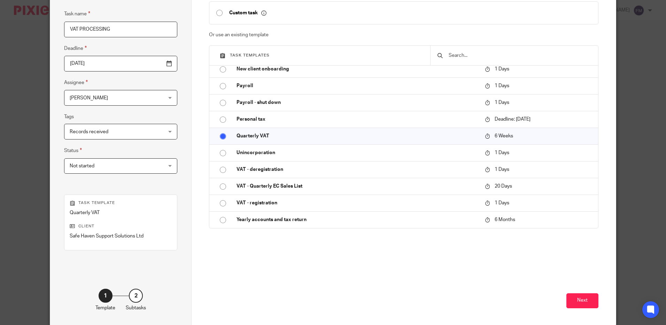
click at [175, 217] on div "Task details Task name VAT PROCESSING Deadline 2025-11-01 Assignee Fredrick Mog…" at bounding box center [120, 147] width 141 height 355
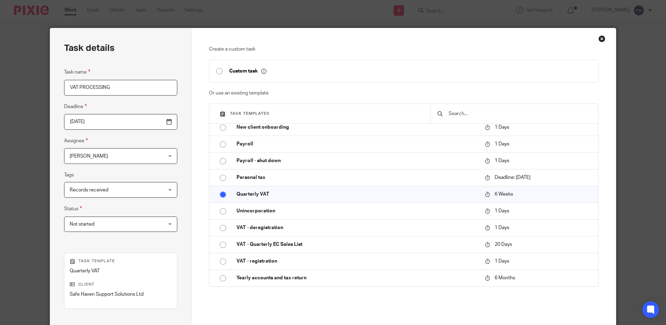
click at [157, 225] on div "Not started Not started" at bounding box center [120, 224] width 113 height 16
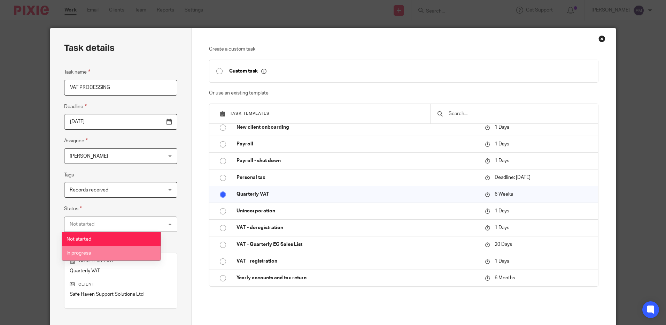
click at [137, 254] on li "In progress" at bounding box center [111, 253] width 99 height 14
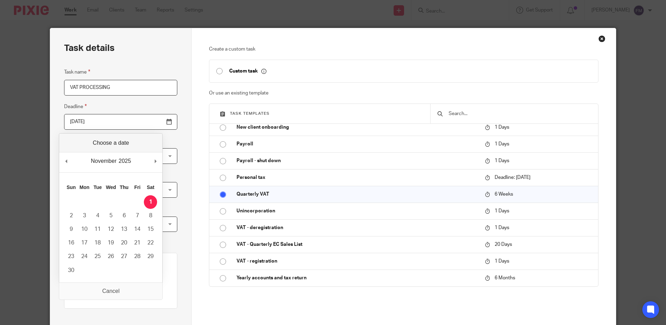
click at [152, 121] on input "2025-11-01" at bounding box center [120, 122] width 113 height 16
type input "2025-10-31"
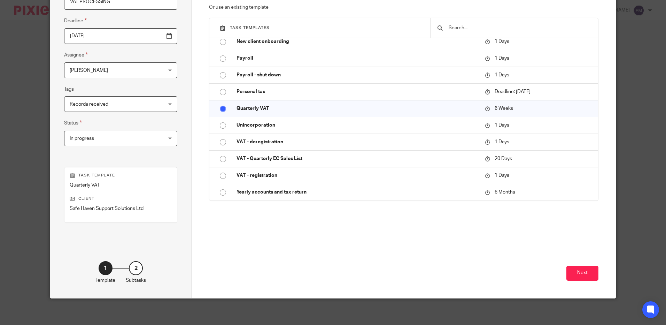
scroll to position [87, 0]
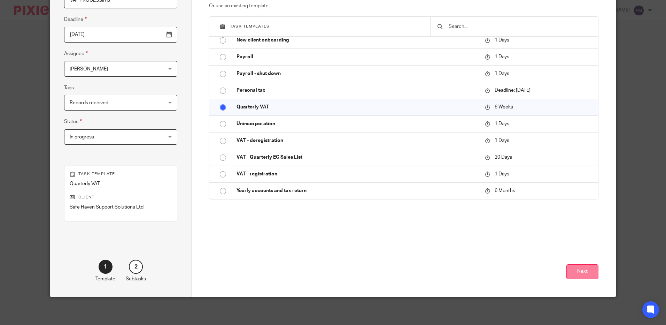
click at [581, 272] on button "Next" at bounding box center [582, 271] width 32 height 15
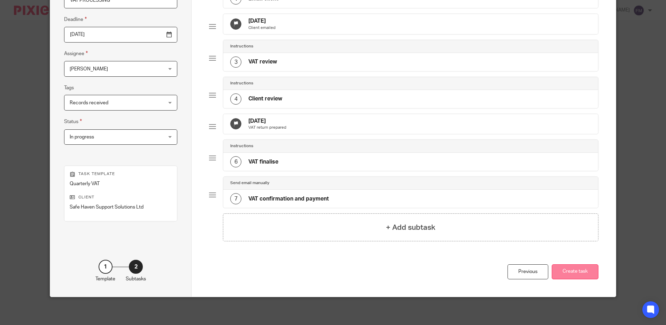
scroll to position [0, 0]
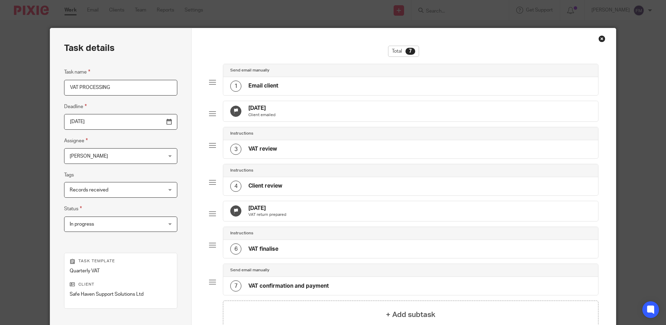
click at [265, 108] on h4 "21 Sep 2025" at bounding box center [261, 108] width 27 height 7
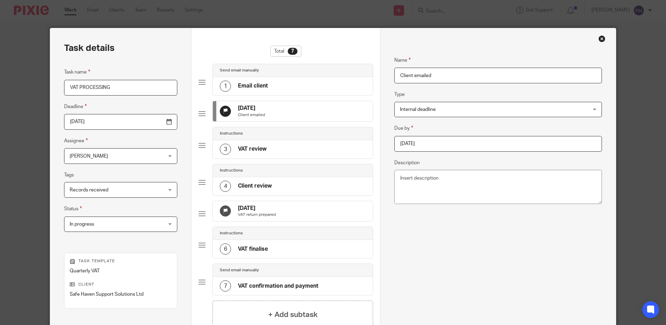
click at [440, 138] on input "2025-09-21" at bounding box center [497, 144] width 207 height 16
type input "2025-10-01"
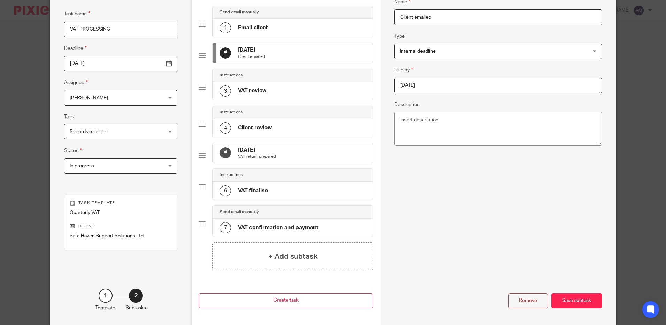
scroll to position [93, 0]
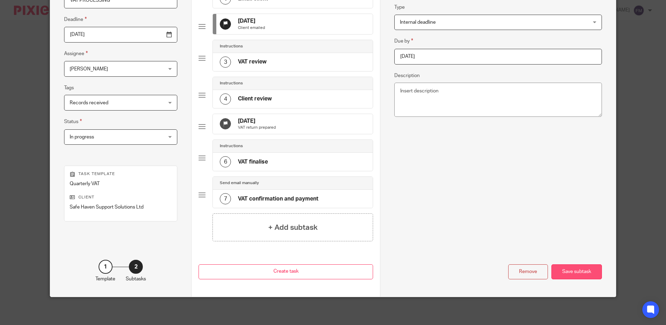
click at [576, 272] on div "Save subtask" at bounding box center [576, 271] width 51 height 15
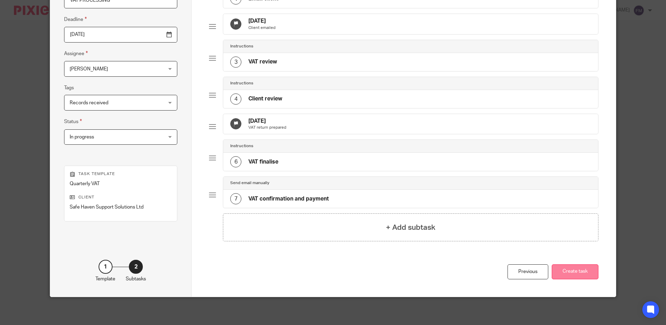
click at [576, 272] on button "Create task" at bounding box center [575, 271] width 47 height 15
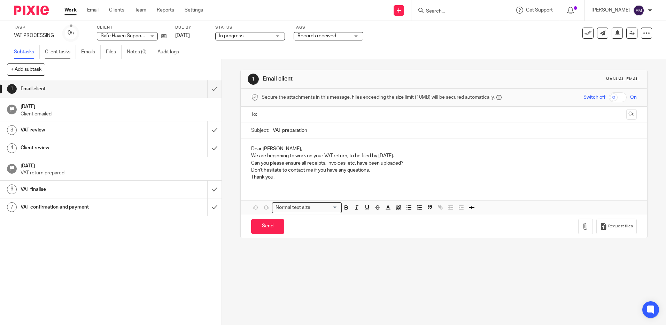
click at [62, 51] on link "Client tasks" at bounding box center [60, 52] width 31 height 14
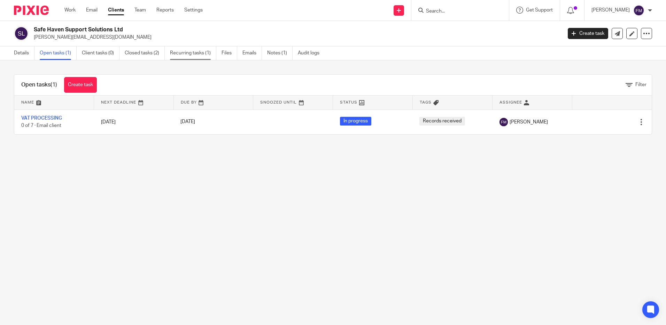
click at [188, 53] on link "Recurring tasks (1)" at bounding box center [193, 53] width 46 height 14
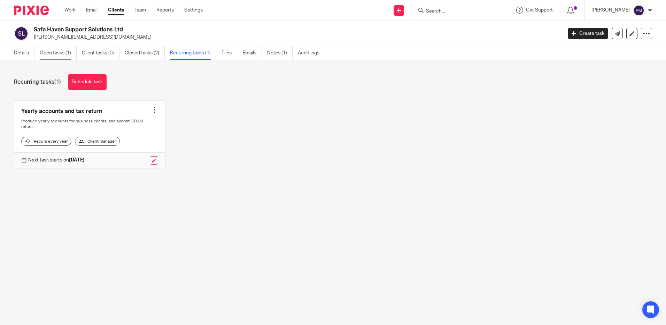
click at [66, 55] on link "Open tasks (1)" at bounding box center [58, 53] width 37 height 14
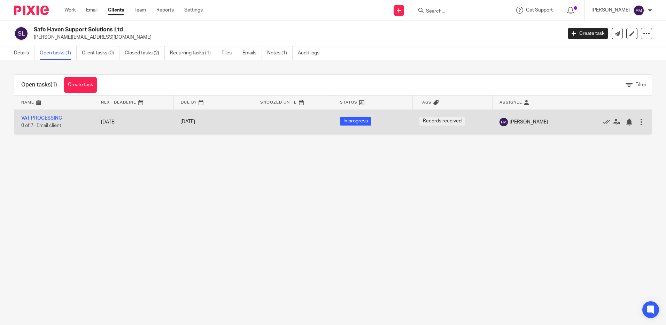
click at [638, 121] on div at bounding box center [641, 121] width 7 height 7
click at [29, 117] on link "VAT PROCESSING" at bounding box center [41, 118] width 41 height 5
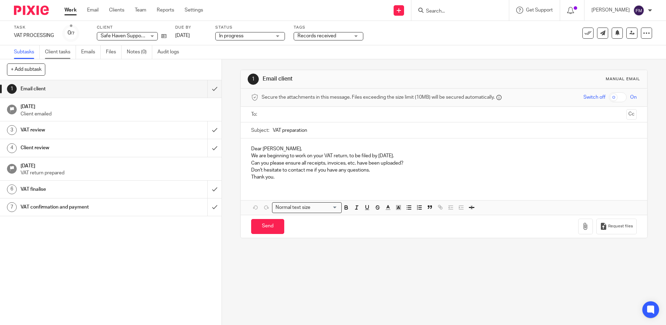
click at [61, 53] on link "Client tasks" at bounding box center [60, 52] width 31 height 14
